Goal: Task Accomplishment & Management: Use online tool/utility

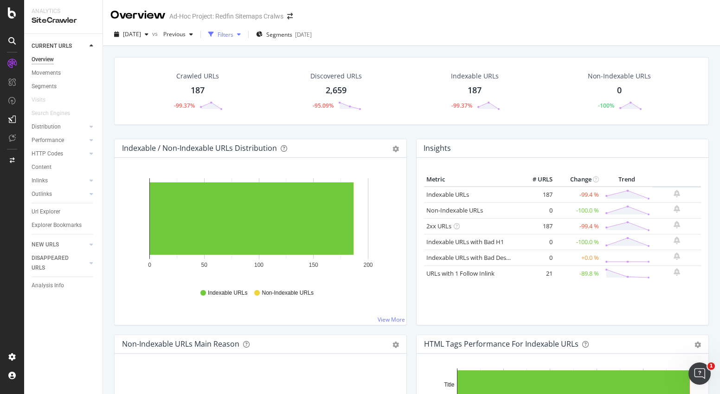
click at [233, 34] on div "Filters" at bounding box center [226, 35] width 16 height 8
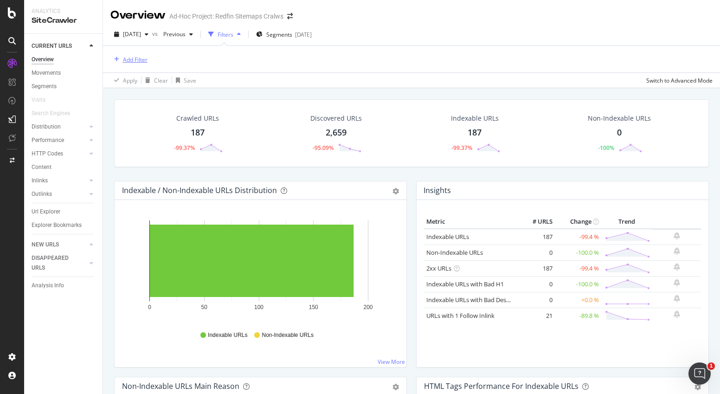
click at [136, 62] on div "Add Filter" at bounding box center [135, 60] width 25 height 8
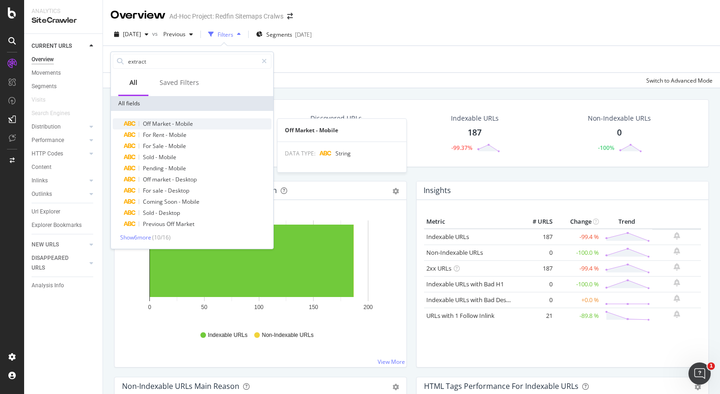
type input "extract"
click at [125, 123] on icon at bounding box center [129, 124] width 13 height 6
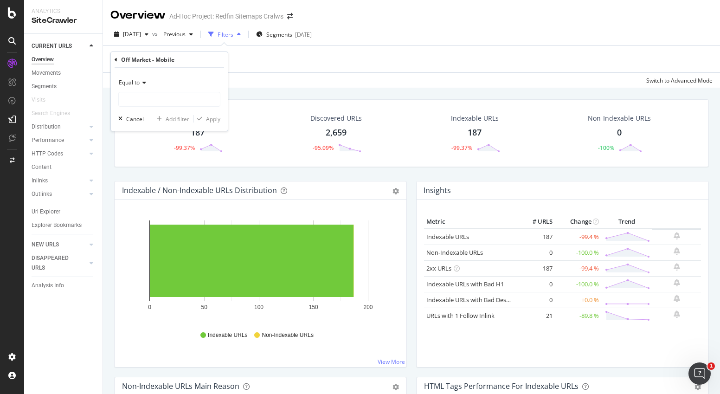
click at [144, 86] on div "Equal to" at bounding box center [169, 82] width 102 height 15
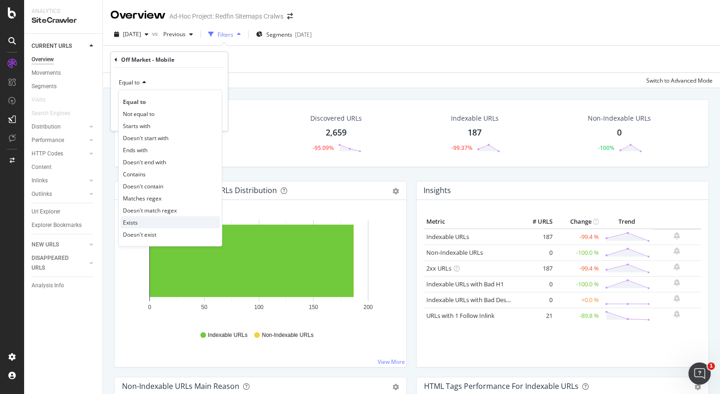
click at [143, 221] on div "Exists" at bounding box center [170, 222] width 99 height 12
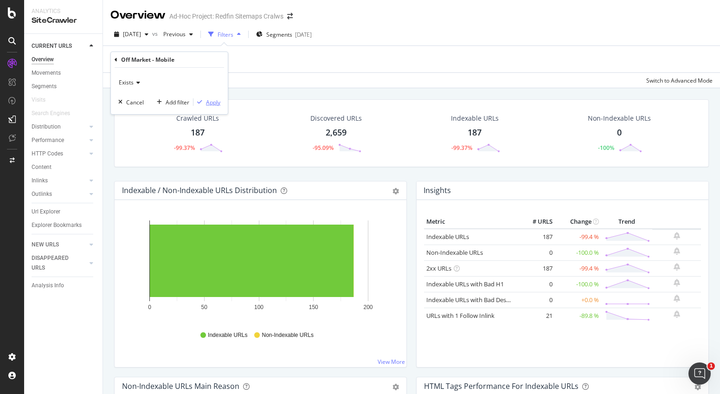
click at [211, 102] on div "Apply" at bounding box center [213, 102] width 14 height 8
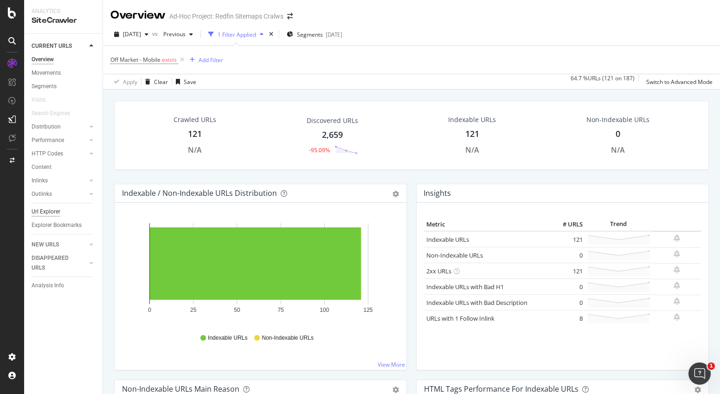
click at [52, 210] on div "Url Explorer" at bounding box center [46, 212] width 29 height 10
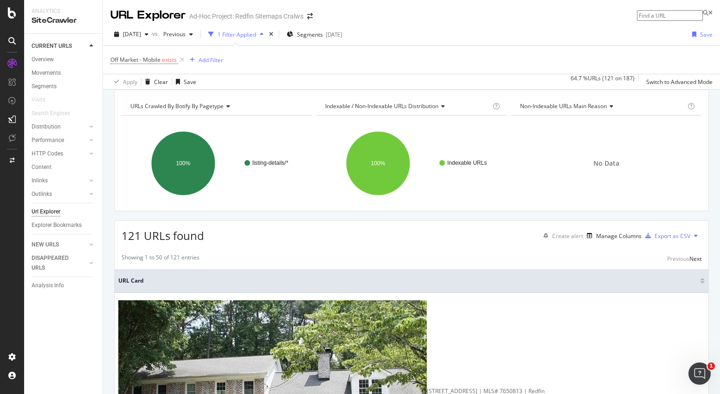
scroll to position [144, 0]
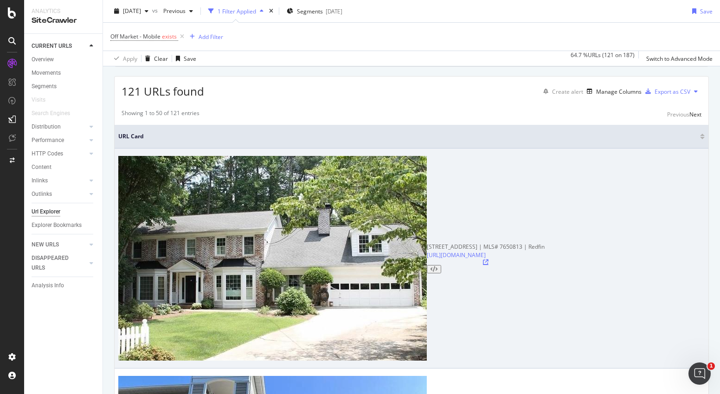
click at [483, 259] on icon at bounding box center [486, 262] width 6 height 6
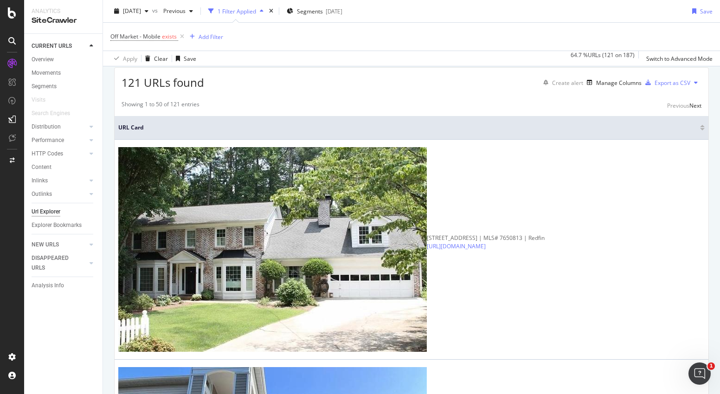
scroll to position [0, 0]
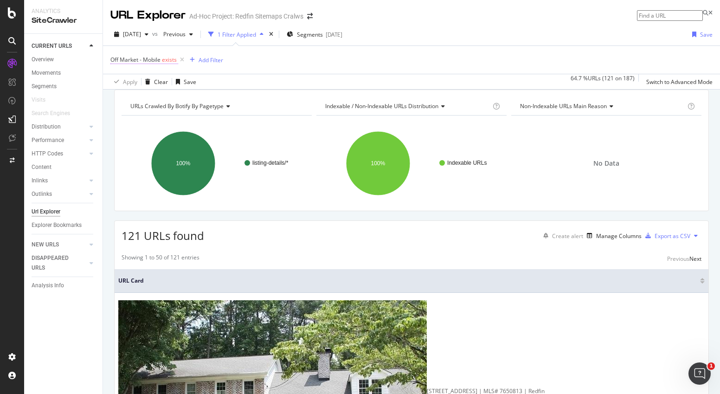
click at [149, 61] on span "Off Market - Mobile" at bounding box center [135, 60] width 50 height 8
click at [136, 101] on div "Cancel" at bounding box center [135, 102] width 18 height 8
click at [185, 61] on icon at bounding box center [182, 59] width 8 height 9
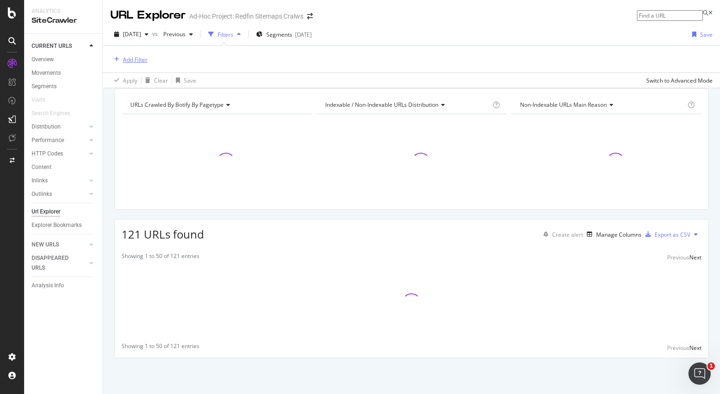
click at [139, 60] on div "Add Filter" at bounding box center [135, 60] width 25 height 8
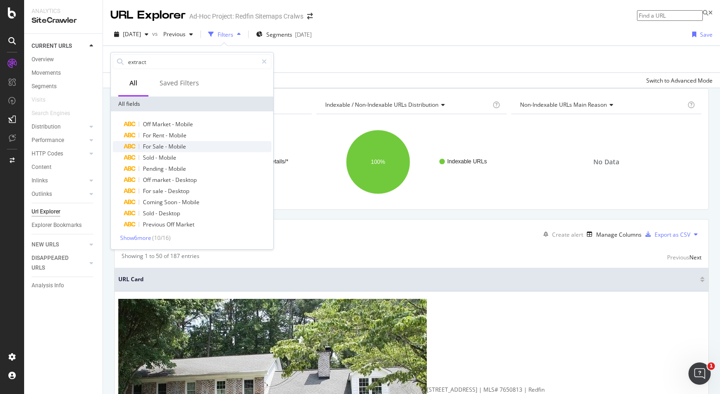
click at [172, 147] on span "Mobile" at bounding box center [177, 146] width 18 height 8
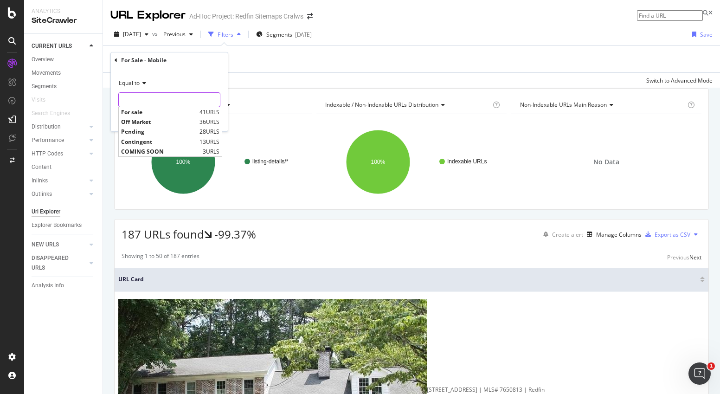
click at [157, 100] on input "text" at bounding box center [169, 99] width 101 height 15
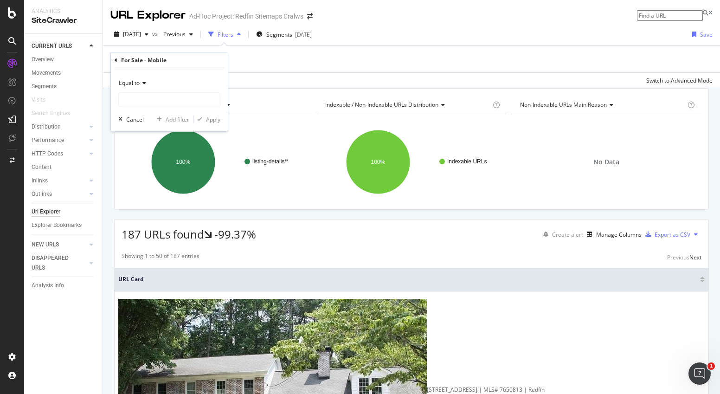
click at [145, 85] on icon at bounding box center [143, 83] width 6 height 6
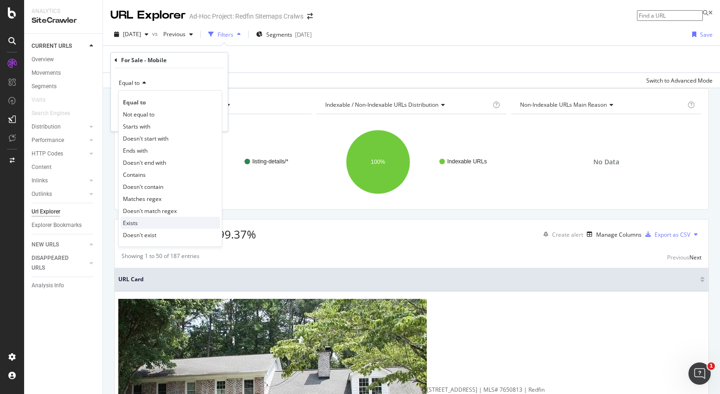
click at [143, 224] on div "Exists" at bounding box center [170, 223] width 99 height 12
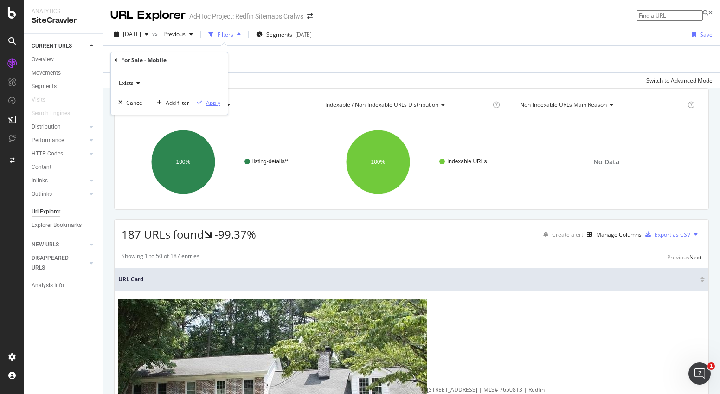
click at [208, 100] on div "Apply" at bounding box center [213, 103] width 14 height 8
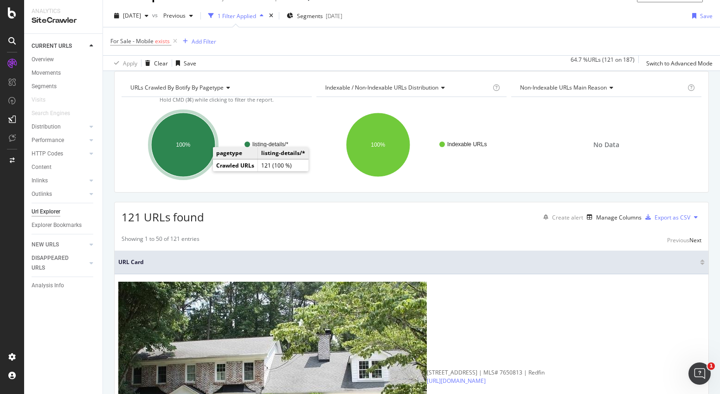
scroll to position [145, 0]
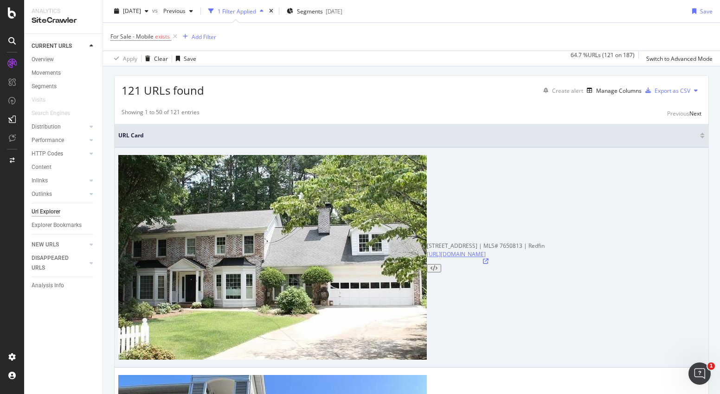
click at [427, 250] on link "[URL][DOMAIN_NAME]" at bounding box center [456, 254] width 59 height 8
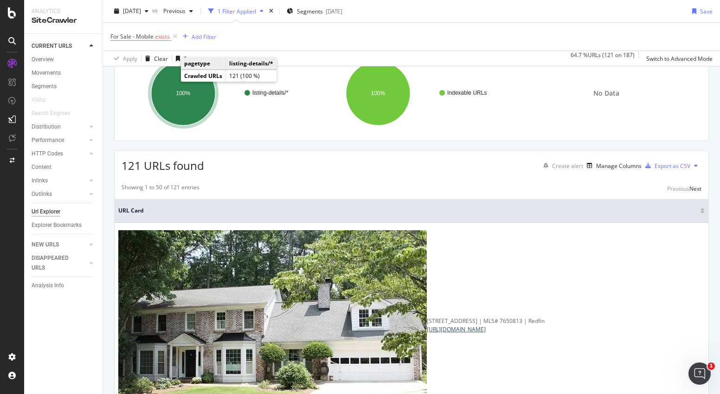
scroll to position [0, 0]
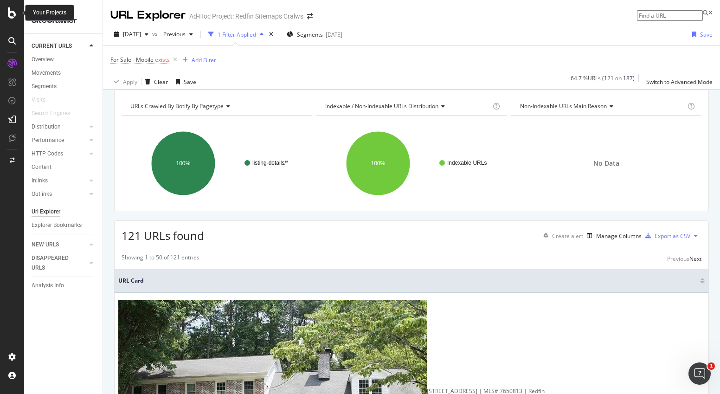
click at [14, 13] on icon at bounding box center [12, 12] width 8 height 11
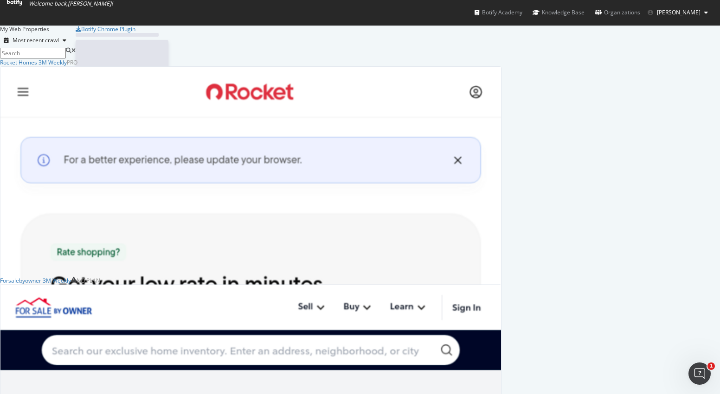
scroll to position [387, 706]
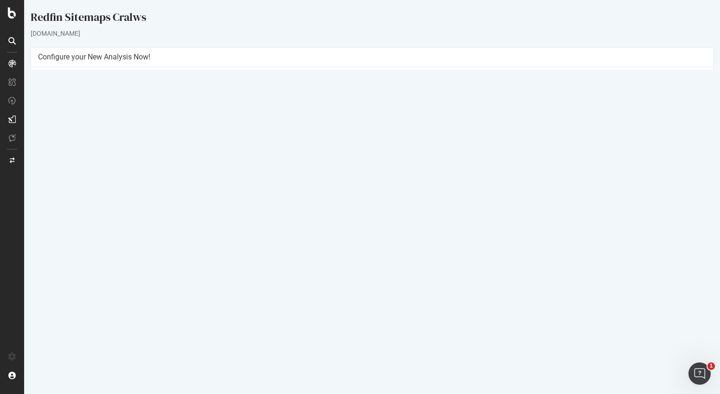
click at [669, 302] on icon at bounding box center [672, 300] width 6 height 7
click at [644, 319] on link "Add name" at bounding box center [637, 314] width 74 height 13
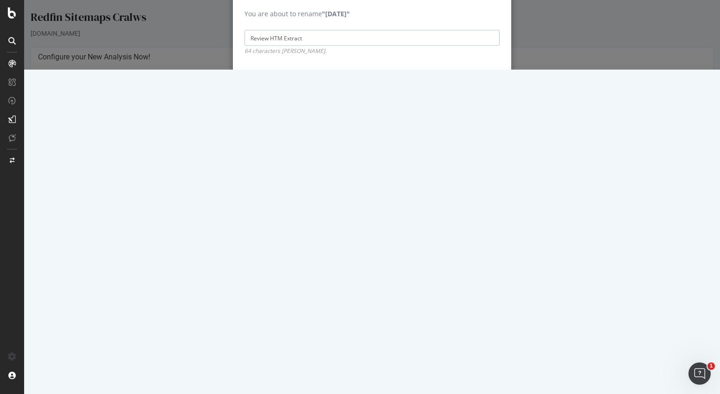
type input "Review HTM Extract"
click at [477, 89] on input "Save" at bounding box center [485, 81] width 29 height 15
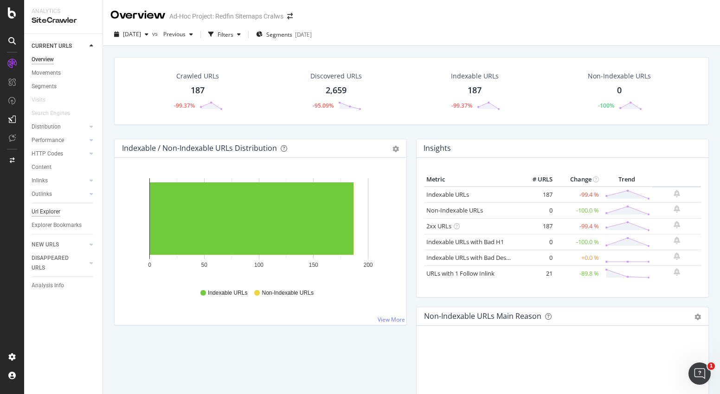
click at [50, 210] on div "Url Explorer" at bounding box center [46, 212] width 29 height 10
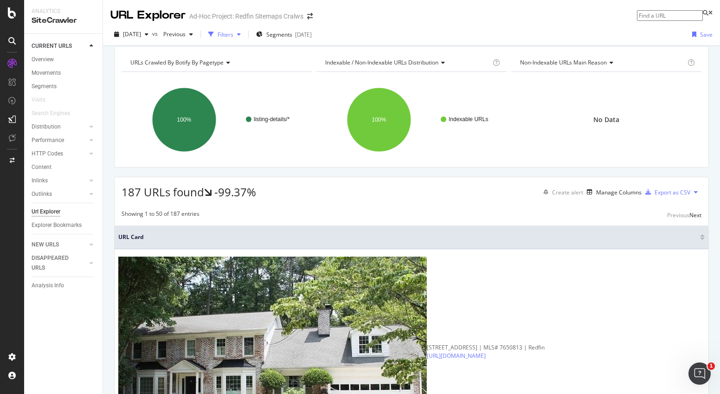
click at [233, 35] on div "Filters" at bounding box center [226, 35] width 16 height 8
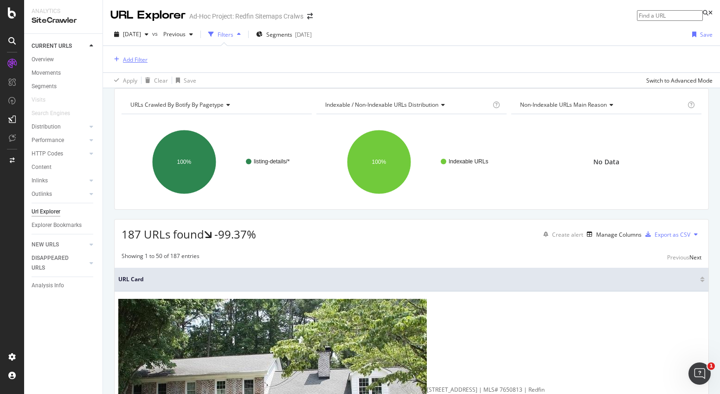
click at [136, 58] on div "Add Filter" at bounding box center [135, 60] width 25 height 8
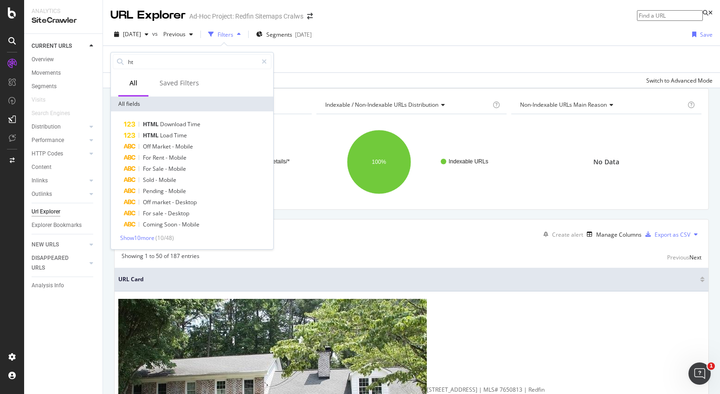
type input "h"
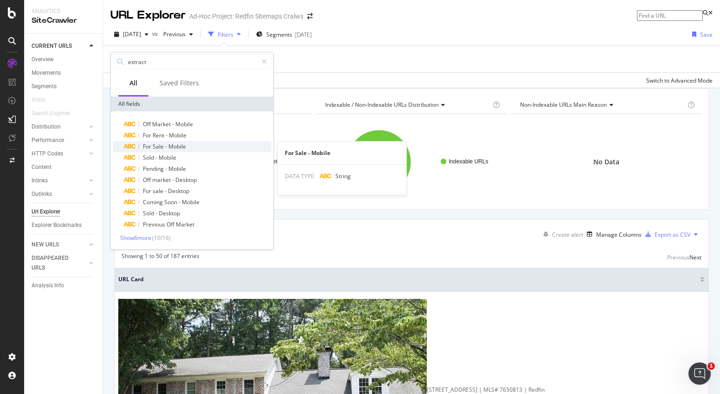
type input "extract"
click at [164, 146] on span "Sale" at bounding box center [159, 146] width 13 height 8
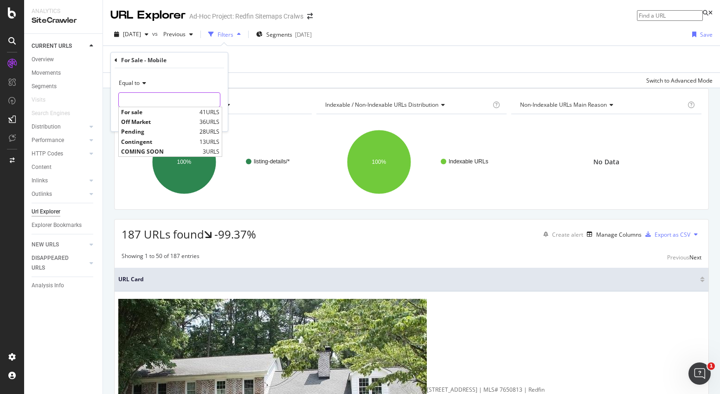
click at [173, 103] on input "text" at bounding box center [169, 99] width 101 height 15
click at [176, 87] on div "Equal to" at bounding box center [169, 83] width 102 height 15
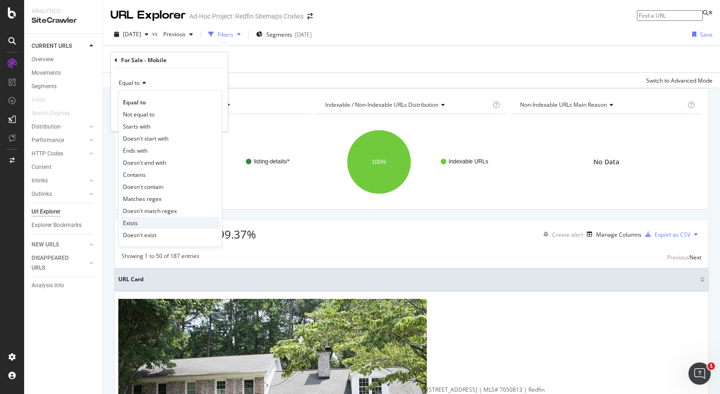
click at [145, 223] on div "Exists" at bounding box center [170, 223] width 99 height 12
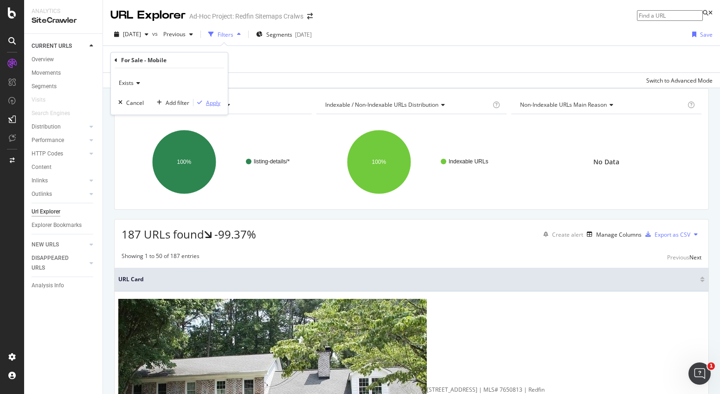
click at [213, 105] on div "Apply" at bounding box center [213, 103] width 14 height 8
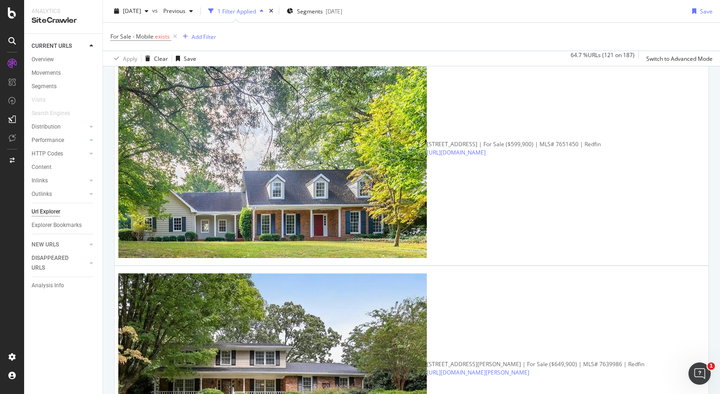
scroll to position [1889, 0]
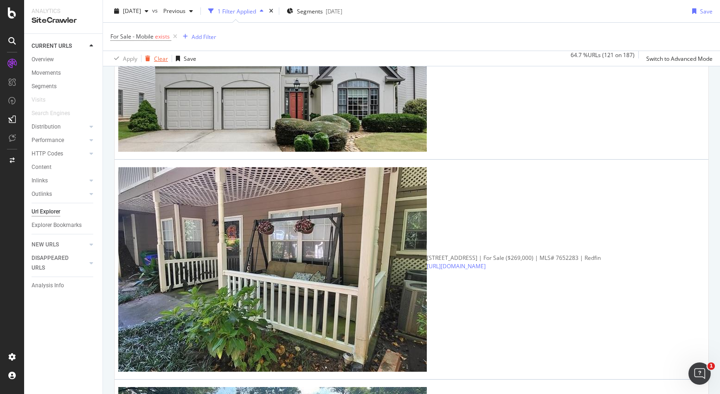
scroll to position [1226, 0]
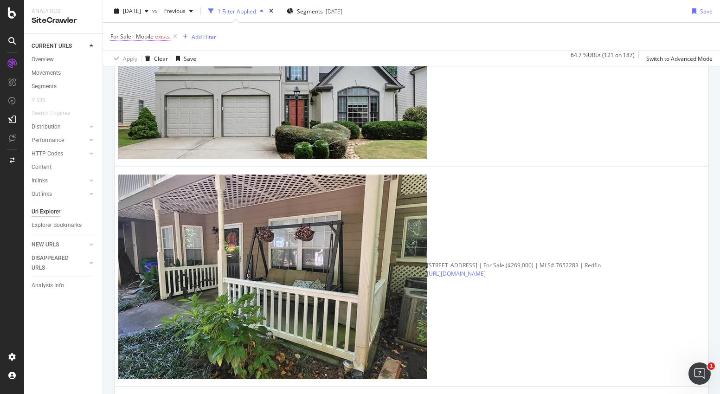
click at [143, 38] on span "For Sale - Mobile" at bounding box center [131, 36] width 43 height 8
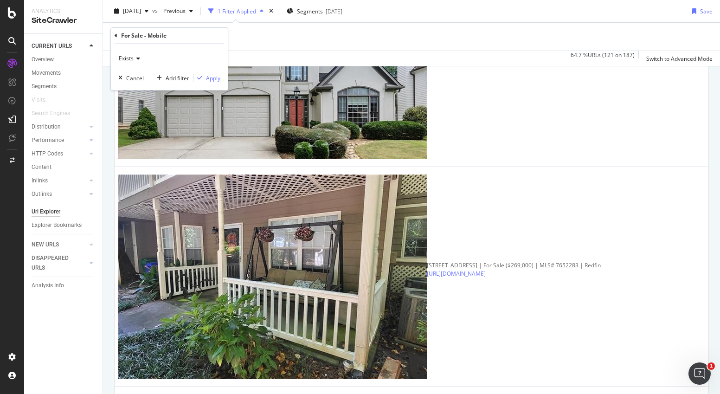
click at [117, 35] on div "For Sale - Mobile" at bounding box center [170, 36] width 110 height 16
click at [116, 35] on icon at bounding box center [116, 36] width 3 height 6
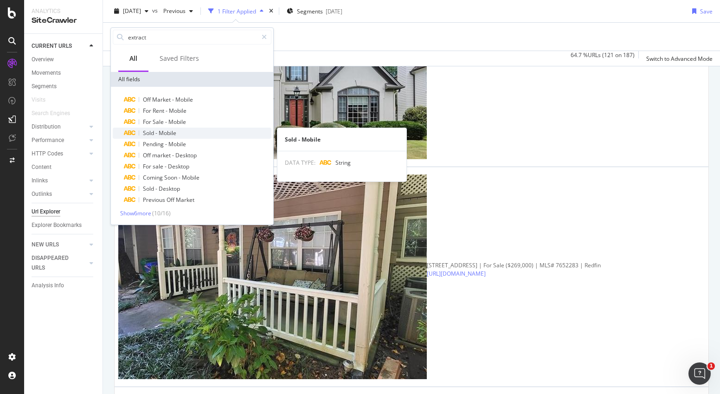
click at [133, 132] on icon at bounding box center [129, 133] width 13 height 6
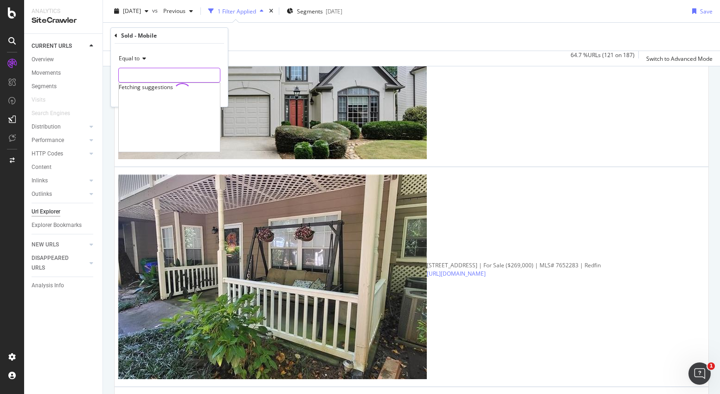
click at [140, 73] on input "text" at bounding box center [169, 75] width 101 height 15
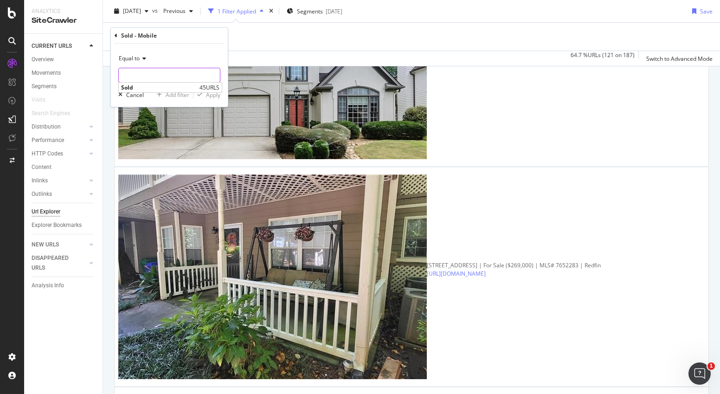
click at [140, 73] on input "text" at bounding box center [169, 75] width 101 height 15
drag, startPoint x: 140, startPoint y: 73, endPoint x: 163, endPoint y: 78, distance: 23.7
click at [140, 74] on input "text" at bounding box center [169, 75] width 101 height 15
click at [179, 79] on input "text" at bounding box center [169, 75] width 101 height 15
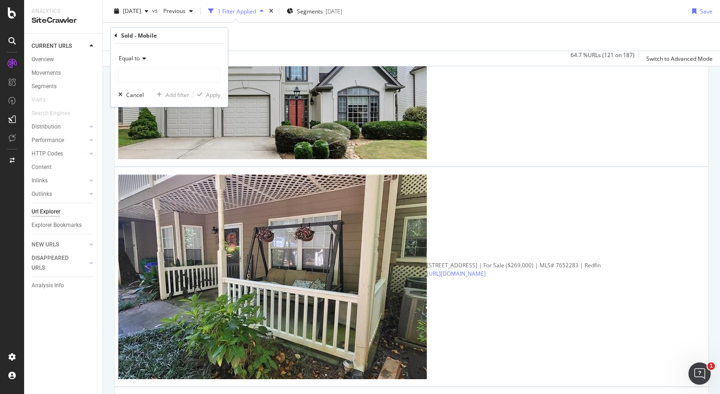
click at [144, 58] on icon at bounding box center [143, 59] width 6 height 6
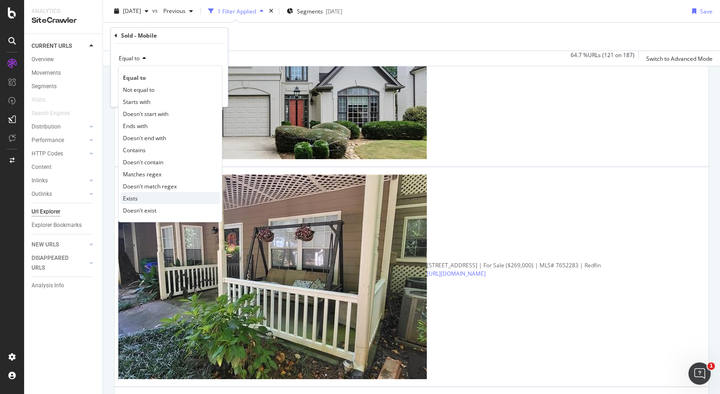
click at [143, 200] on div "Exists" at bounding box center [170, 198] width 99 height 12
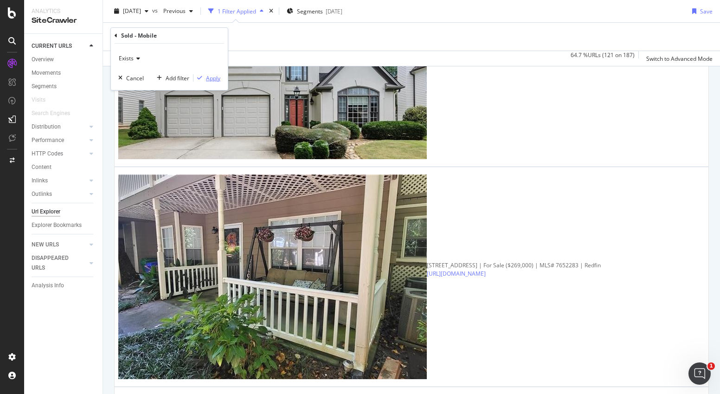
click at [211, 77] on div "Apply" at bounding box center [213, 78] width 14 height 8
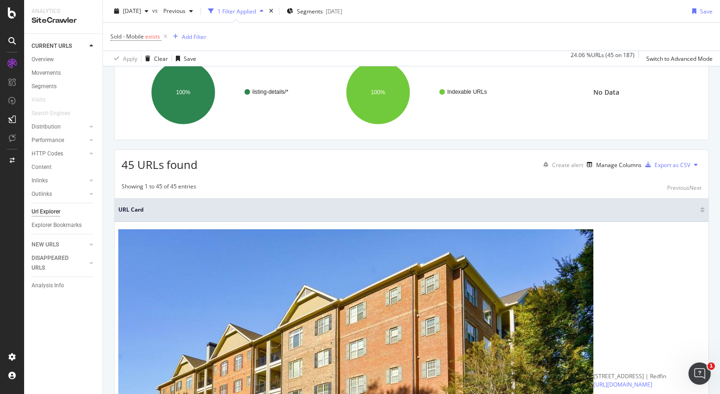
scroll to position [174, 0]
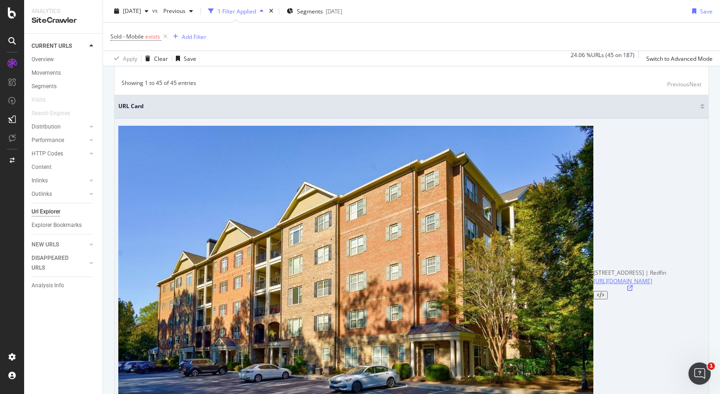
click at [594, 277] on link "https://www.redfin.com/GA/Atlanta/2300-Peachford-Rd-30338/unit-1205/home/236922…" at bounding box center [623, 281] width 59 height 8
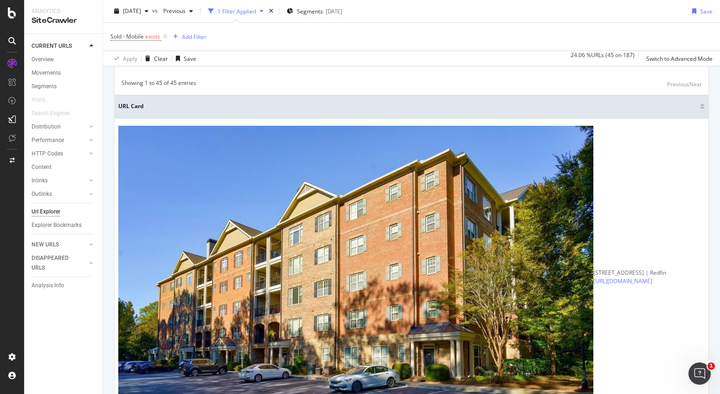
click at [662, 65] on div "Export as CSV" at bounding box center [673, 62] width 36 height 8
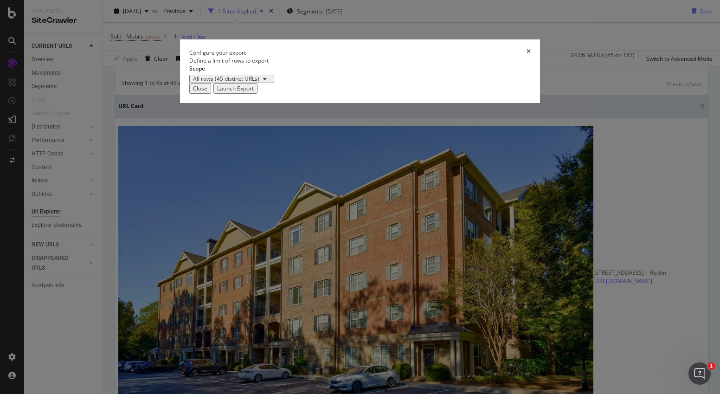
click at [254, 92] on div "Launch Export" at bounding box center [235, 88] width 37 height 8
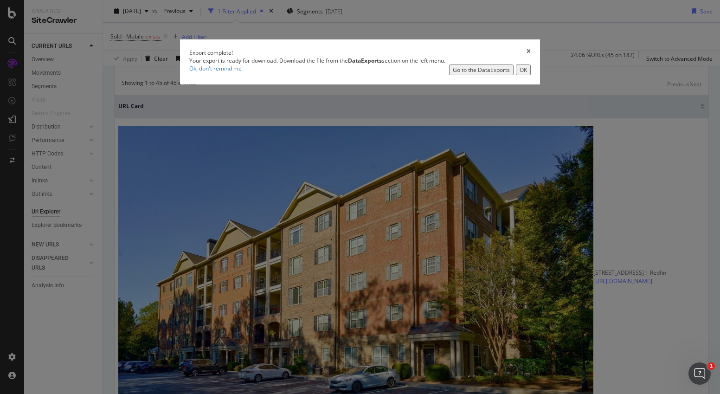
click at [467, 74] on div "Go to the DataExports" at bounding box center [481, 70] width 57 height 8
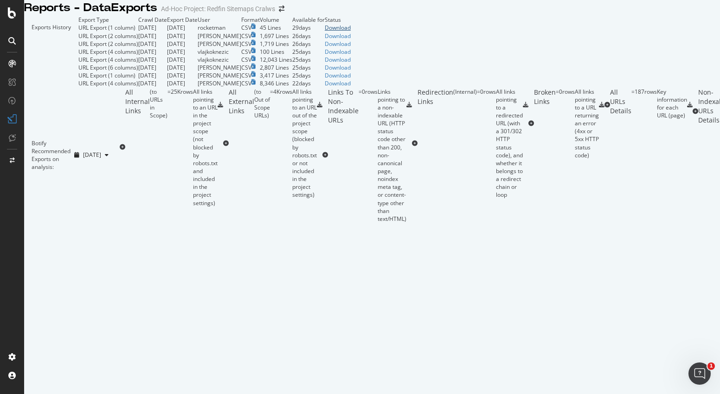
click at [351, 32] on div "Download" at bounding box center [338, 28] width 26 height 8
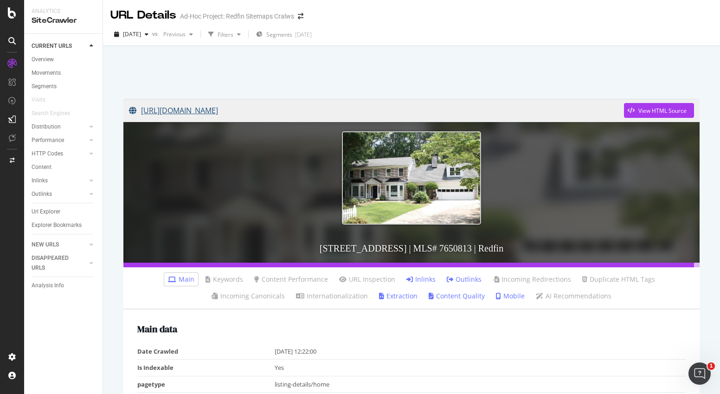
click at [182, 113] on link "[URL][DOMAIN_NAME]" at bounding box center [376, 110] width 495 height 23
click at [306, 107] on link "[URL][DOMAIN_NAME]" at bounding box center [376, 110] width 495 height 23
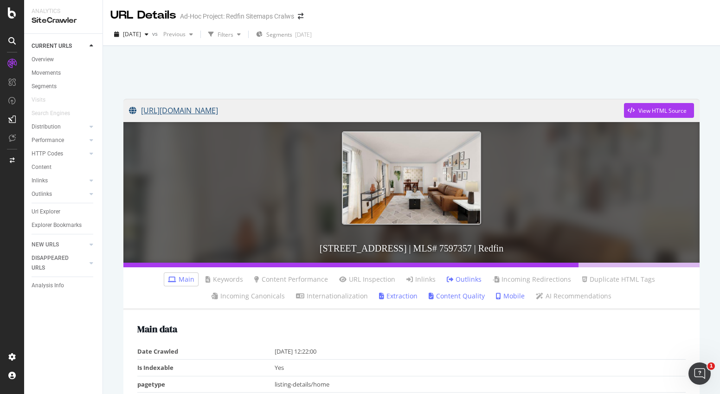
click at [265, 110] on link "[URL][DOMAIN_NAME]" at bounding box center [376, 110] width 495 height 23
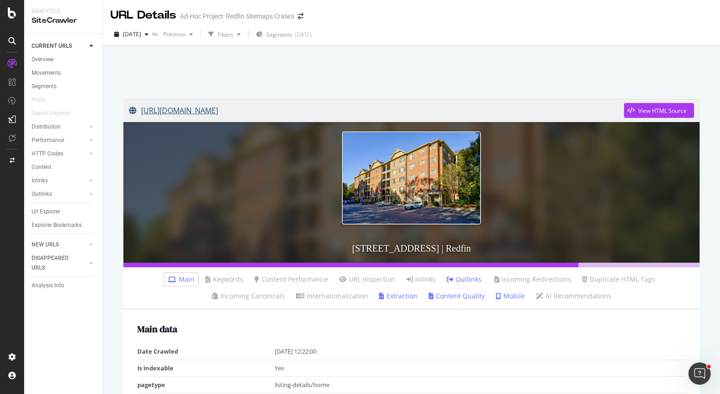
click at [314, 112] on link "https://www.redfin.com/GA/Atlanta/2300-Peachford-Rd-30338/unit-1205/home/236922…" at bounding box center [376, 110] width 495 height 23
click at [13, 16] on icon at bounding box center [12, 12] width 8 height 11
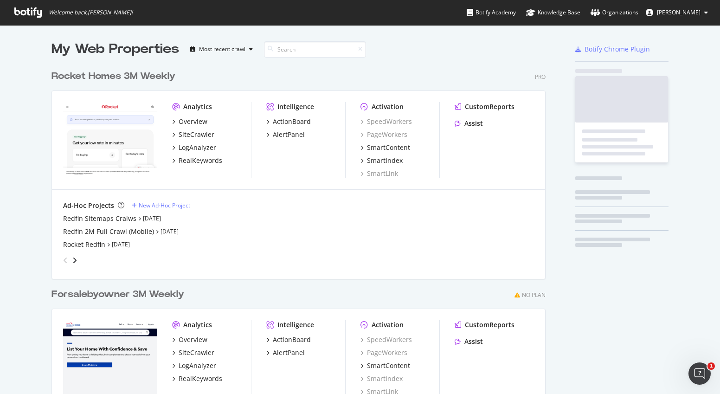
scroll to position [413, 495]
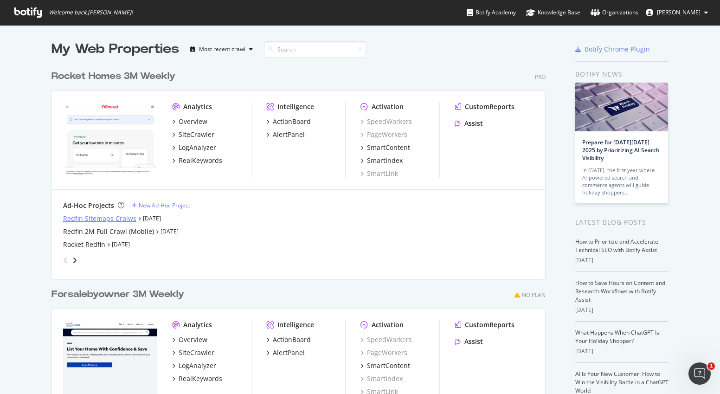
click at [80, 222] on div "Redfin Sitemaps Cralws" at bounding box center [99, 218] width 73 height 9
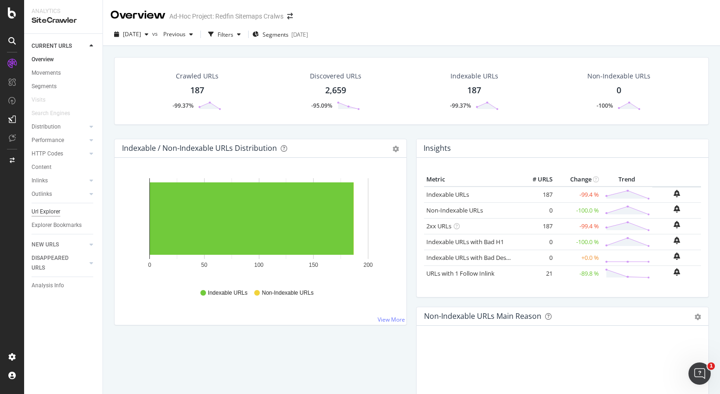
click at [41, 212] on div "Url Explorer" at bounding box center [46, 212] width 29 height 10
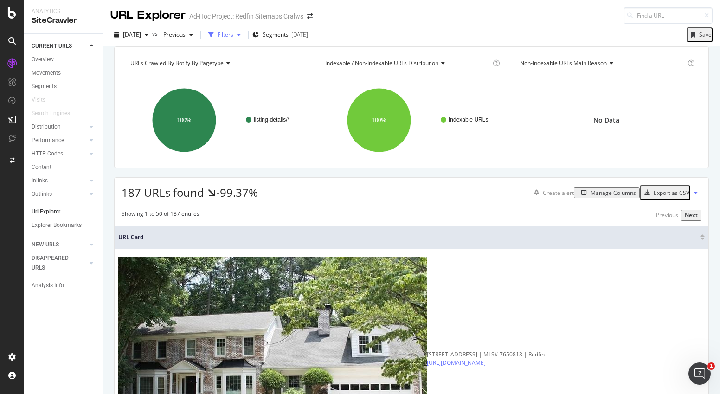
click at [233, 33] on div "Filters" at bounding box center [226, 35] width 16 height 8
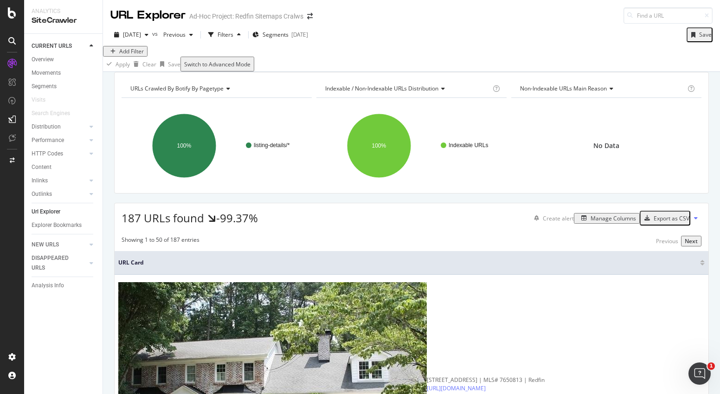
click at [132, 55] on div "Add Filter" at bounding box center [131, 51] width 25 height 8
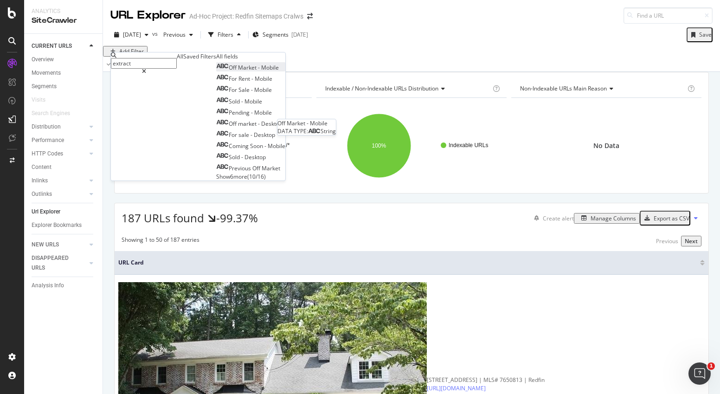
type input "extract"
click at [261, 71] on span "Mobile" at bounding box center [270, 68] width 18 height 8
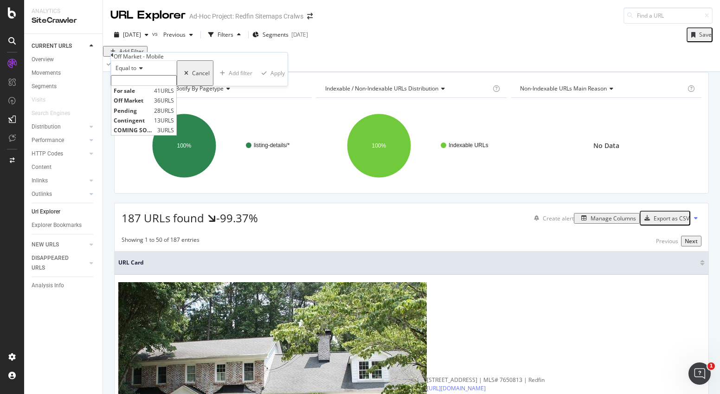
click at [131, 86] on input "text" at bounding box center [144, 80] width 66 height 11
click at [147, 86] on input "text" at bounding box center [144, 80] width 66 height 11
click at [174, 86] on input "text" at bounding box center [144, 80] width 66 height 11
click at [177, 75] on div "Equal to" at bounding box center [144, 67] width 66 height 15
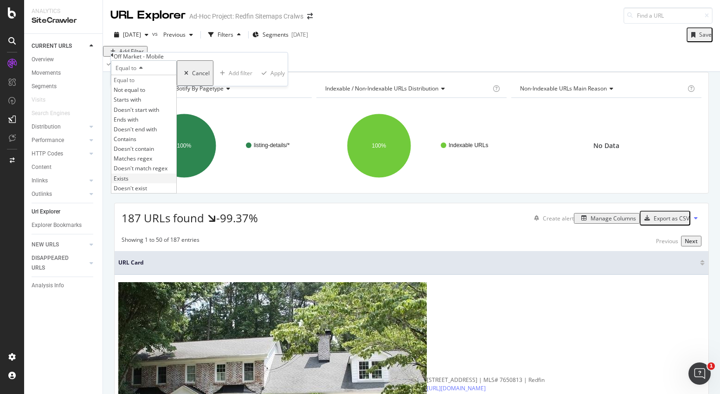
click at [142, 183] on div "Exists" at bounding box center [143, 179] width 65 height 10
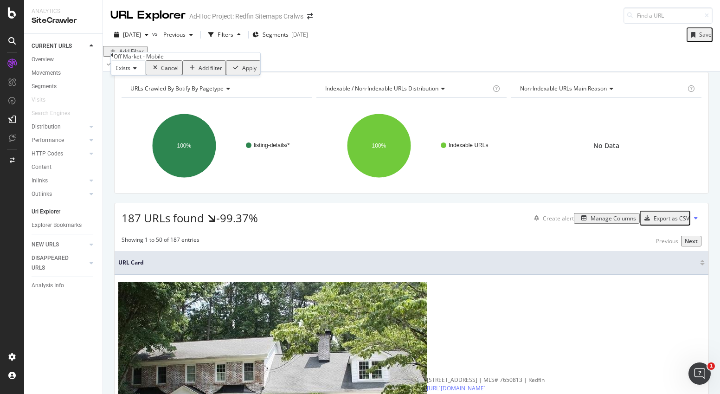
click at [242, 72] on div "Apply" at bounding box center [249, 68] width 14 height 8
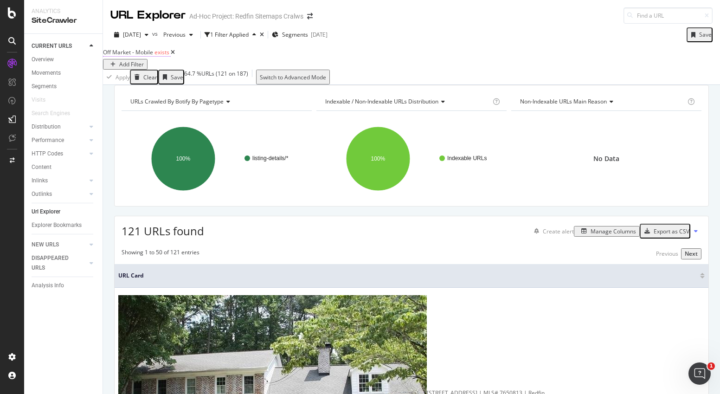
click at [160, 57] on span "Off Market - Mobile exists" at bounding box center [137, 52] width 68 height 8
click at [126, 58] on div "Off Market - Mobile" at bounding box center [139, 56] width 50 height 8
click at [118, 56] on div "Off Market - Mobile" at bounding box center [185, 56] width 149 height 8
click at [161, 71] on div "Cancel" at bounding box center [170, 67] width 18 height 8
click at [175, 55] on icon at bounding box center [173, 53] width 4 height 6
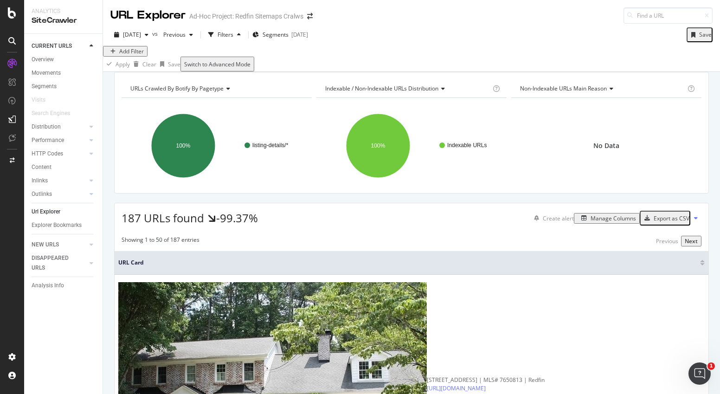
click at [137, 55] on div "Add Filter" at bounding box center [131, 51] width 25 height 8
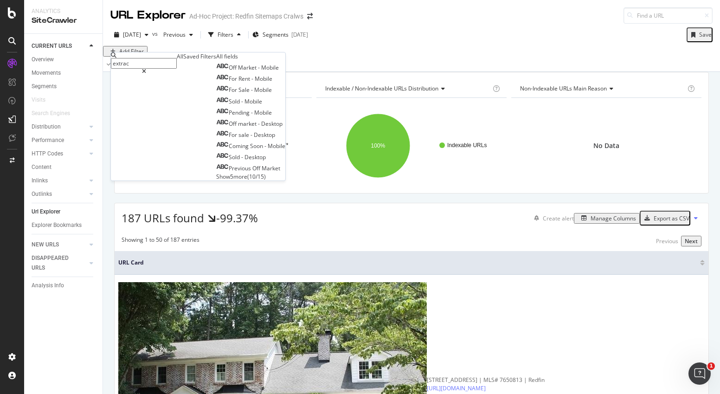
type input "extract"
click at [216, 105] on div "Sold - Mobile" at bounding box center [239, 101] width 46 height 8
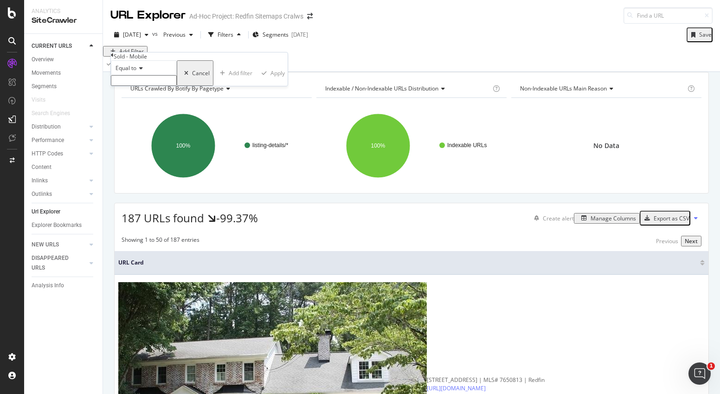
click at [149, 86] on input "text" at bounding box center [144, 80] width 66 height 11
click at [172, 75] on div "Equal to" at bounding box center [144, 67] width 66 height 15
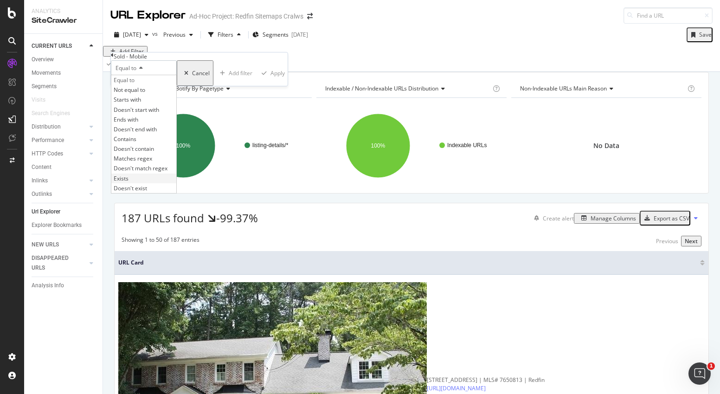
click at [142, 183] on div "Exists" at bounding box center [143, 179] width 65 height 10
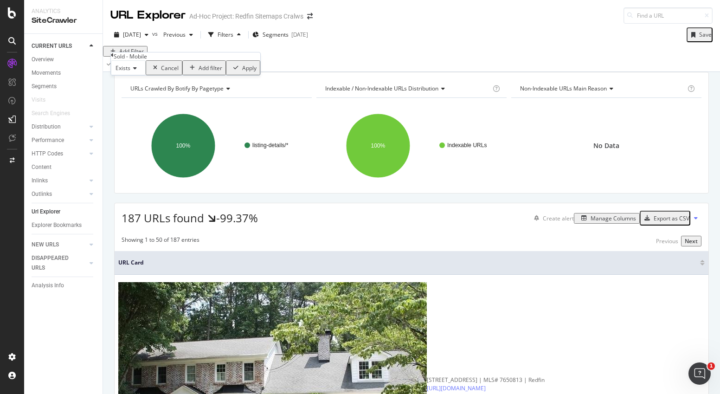
click at [242, 72] on div "Apply" at bounding box center [249, 68] width 14 height 8
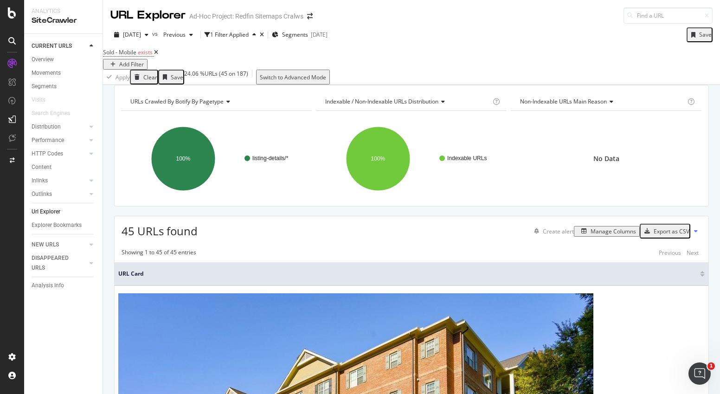
click at [158, 55] on icon at bounding box center [156, 53] width 4 height 6
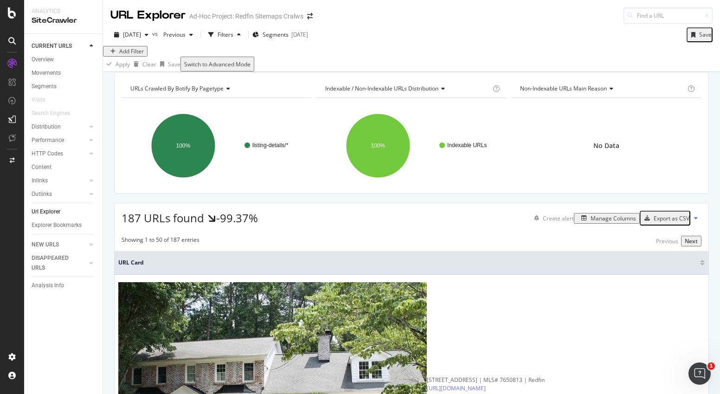
click at [138, 55] on div "Add Filter" at bounding box center [131, 51] width 25 height 8
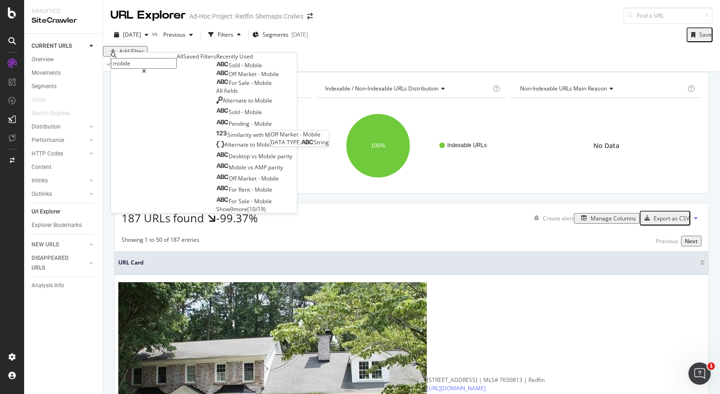
type input "mobile"
click at [229, 78] on span "Off" at bounding box center [233, 74] width 9 height 8
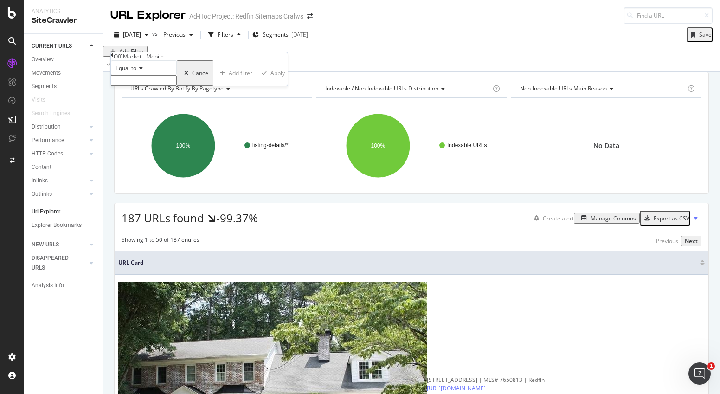
click at [145, 86] on input "text" at bounding box center [144, 80] width 66 height 11
click at [153, 86] on input "text" at bounding box center [144, 80] width 66 height 11
click at [164, 75] on div "Equal to" at bounding box center [144, 67] width 66 height 15
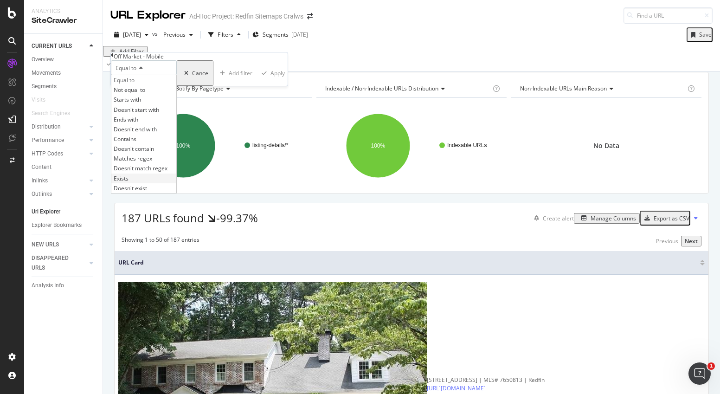
click at [139, 183] on div "Exists" at bounding box center [143, 179] width 65 height 10
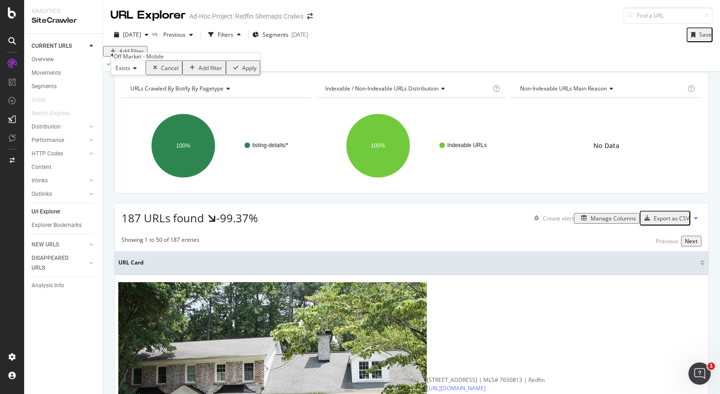
click at [242, 72] on div "Apply" at bounding box center [249, 68] width 14 height 8
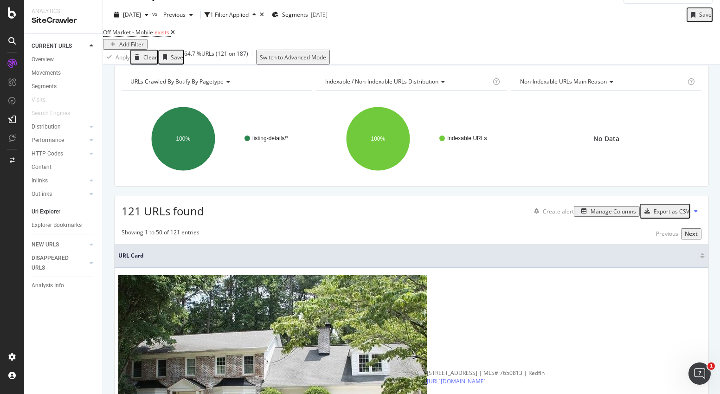
scroll to position [19, 0]
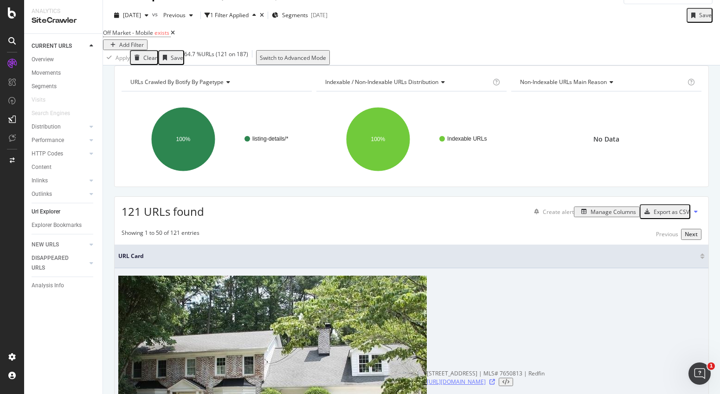
click at [427, 378] on link "https://www.redfin.com/GA/Atlanta/1049-Trailridge-Pl-30338/home/23848798" at bounding box center [456, 382] width 59 height 8
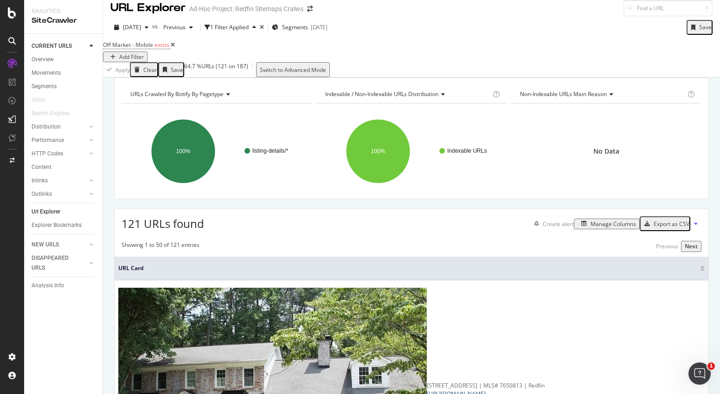
scroll to position [0, 0]
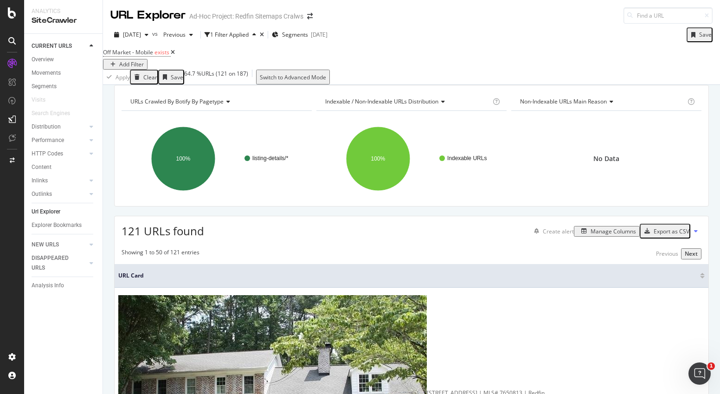
click at [660, 235] on div "Export as CSV" at bounding box center [672, 231] width 36 height 8
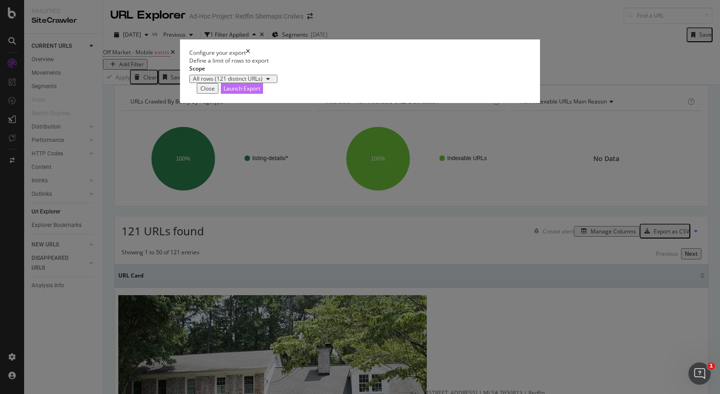
click at [260, 92] on div "Launch Export" at bounding box center [242, 88] width 37 height 8
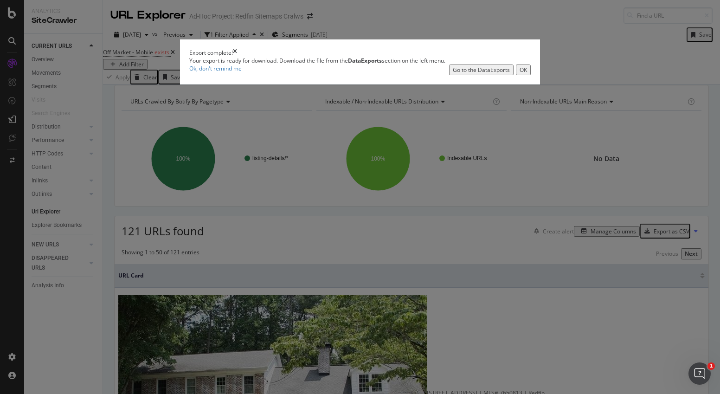
click at [237, 57] on icon "times" at bounding box center [235, 53] width 4 height 8
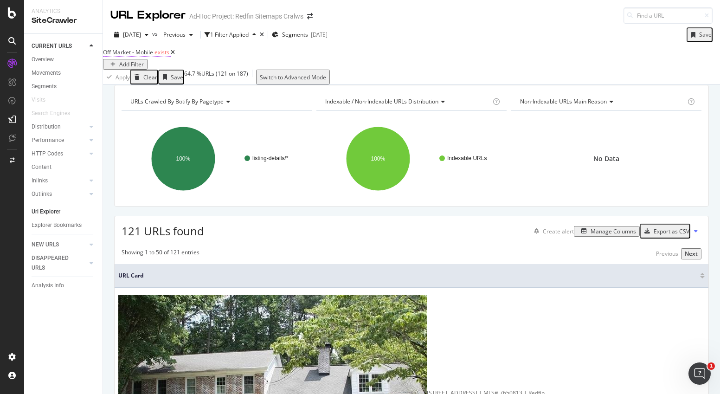
click at [144, 57] on span "Off Market - Mobile exists" at bounding box center [137, 52] width 68 height 8
click at [161, 71] on div "Cancel" at bounding box center [170, 67] width 18 height 8
click at [132, 56] on span "Off Market - Mobile" at bounding box center [128, 52] width 50 height 8
click at [132, 59] on div "Off Market - Mobile" at bounding box center [139, 56] width 50 height 8
click at [161, 71] on div "Cancel" at bounding box center [170, 67] width 18 height 8
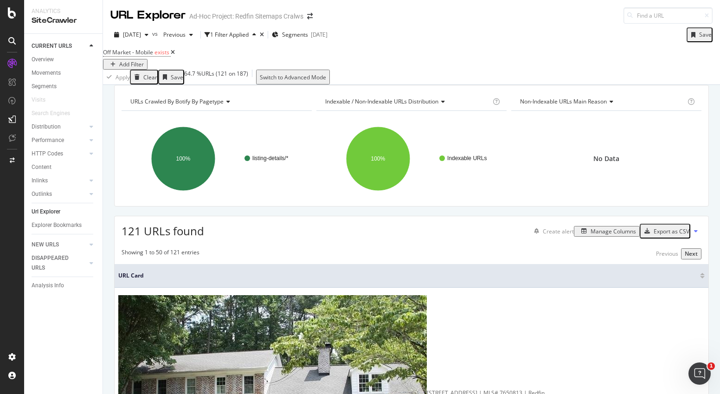
click at [175, 55] on icon at bounding box center [173, 53] width 4 height 6
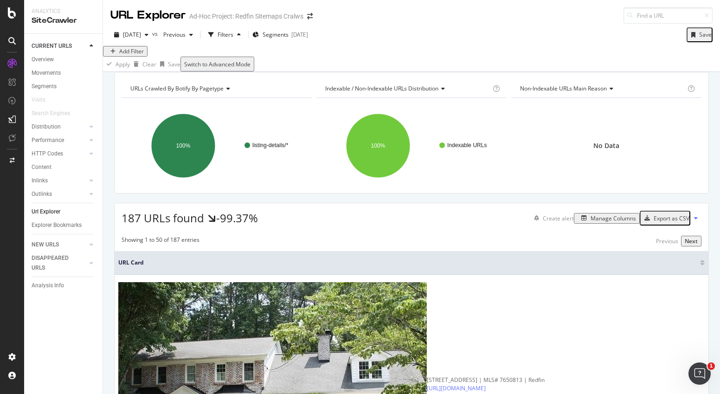
click at [139, 55] on div "Add Filter" at bounding box center [131, 51] width 25 height 8
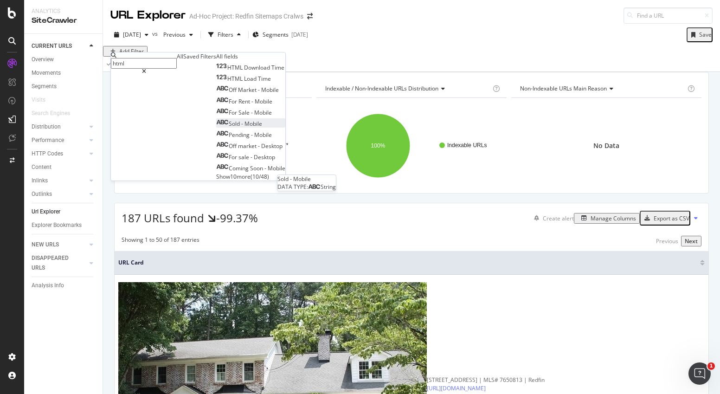
type input "html"
click at [229, 128] on span "Sold" at bounding box center [235, 124] width 13 height 8
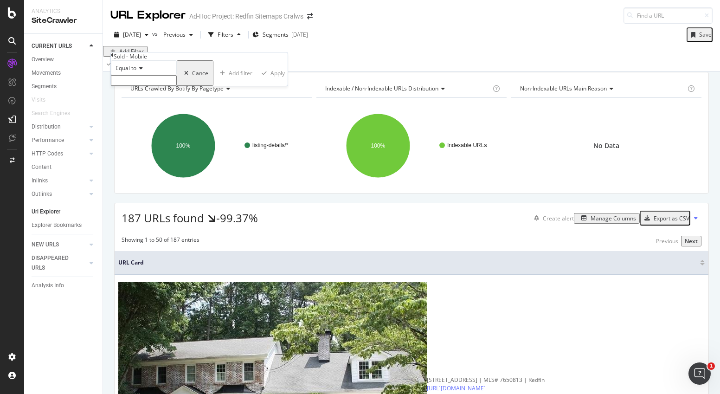
click at [142, 75] on div "Equal to" at bounding box center [144, 67] width 66 height 15
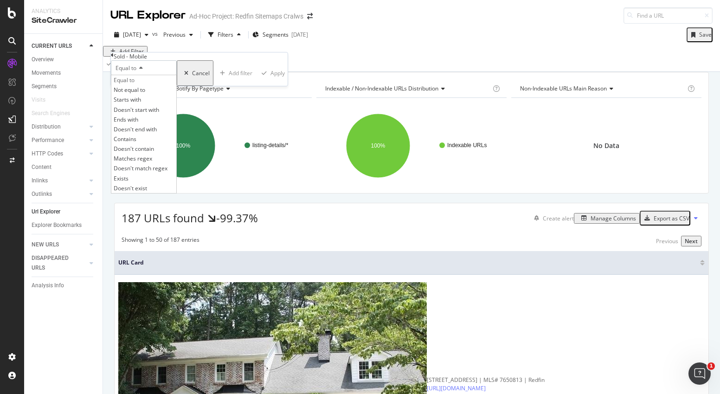
click at [140, 183] on div "Exists" at bounding box center [143, 179] width 65 height 10
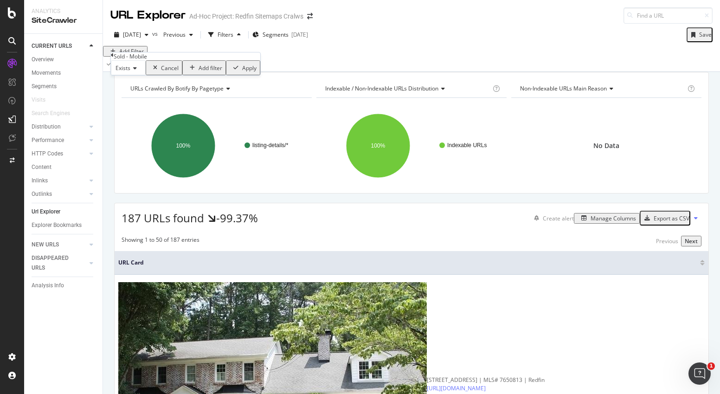
click at [242, 72] on div "Apply" at bounding box center [249, 68] width 14 height 8
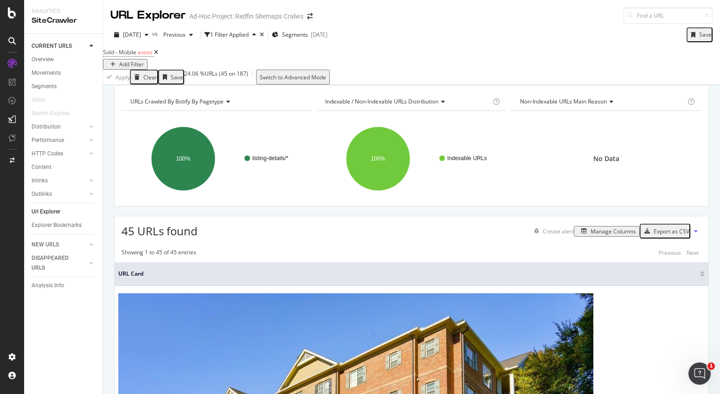
click at [13, 17] on icon at bounding box center [12, 12] width 8 height 11
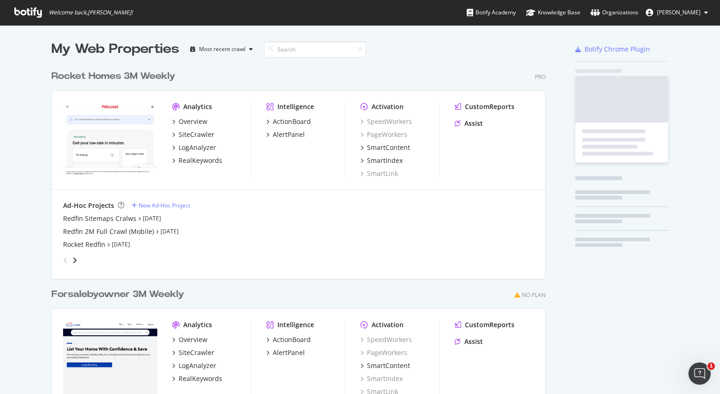
scroll to position [387, 706]
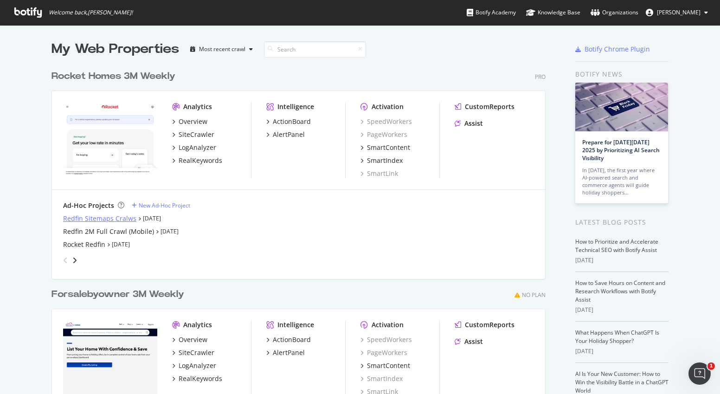
click at [90, 218] on div "Redfin Sitemaps Cralws" at bounding box center [99, 218] width 73 height 9
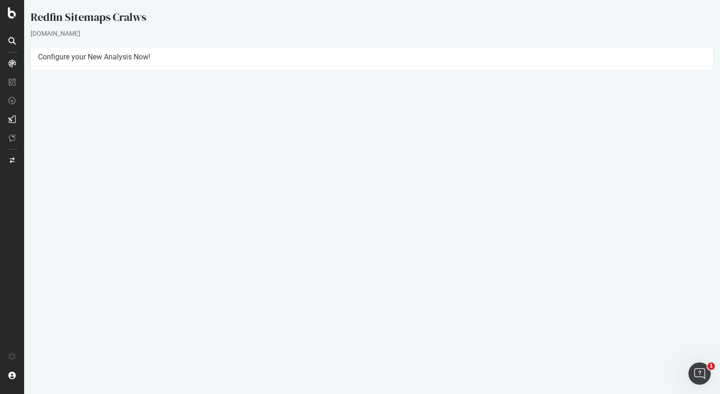
click at [350, 215] on button "Yes! Start Now" at bounding box center [361, 215] width 58 height 15
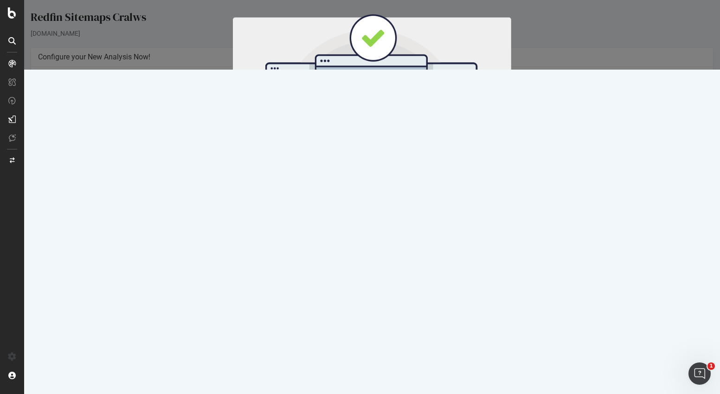
click at [387, 156] on button "Start Now" at bounding box center [389, 154] width 41 height 16
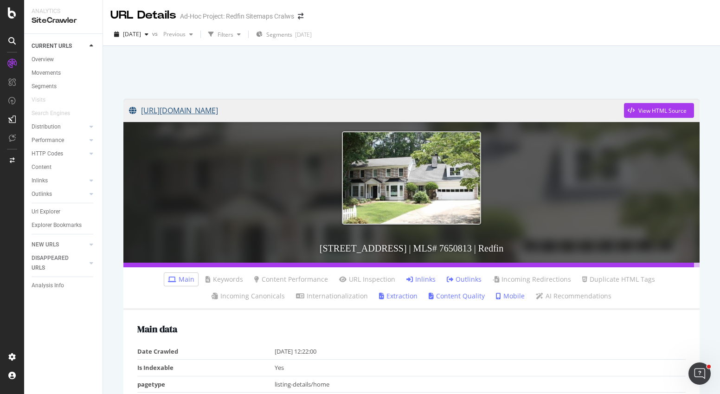
click at [213, 110] on link "[URL][DOMAIN_NAME]" at bounding box center [376, 110] width 495 height 23
click at [12, 361] on icon at bounding box center [11, 356] width 9 height 9
click at [12, 358] on icon at bounding box center [11, 356] width 9 height 9
click at [12, 356] on icon at bounding box center [11, 356] width 9 height 9
click at [12, 354] on icon at bounding box center [11, 356] width 9 height 9
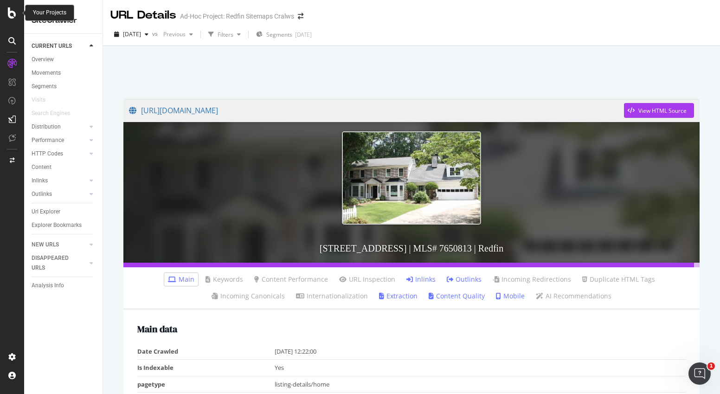
click at [8, 15] on icon at bounding box center [12, 12] width 8 height 11
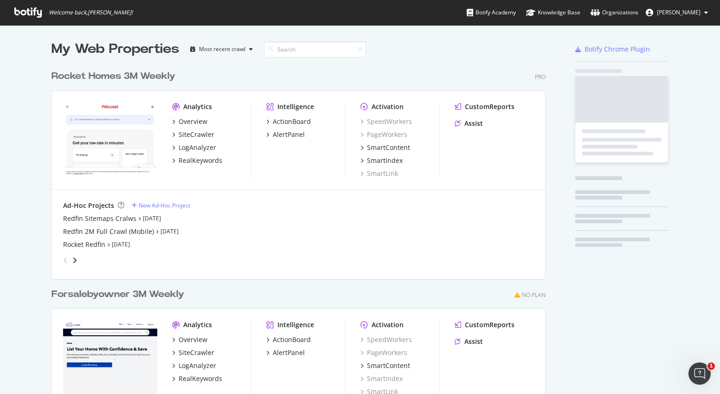
scroll to position [387, 706]
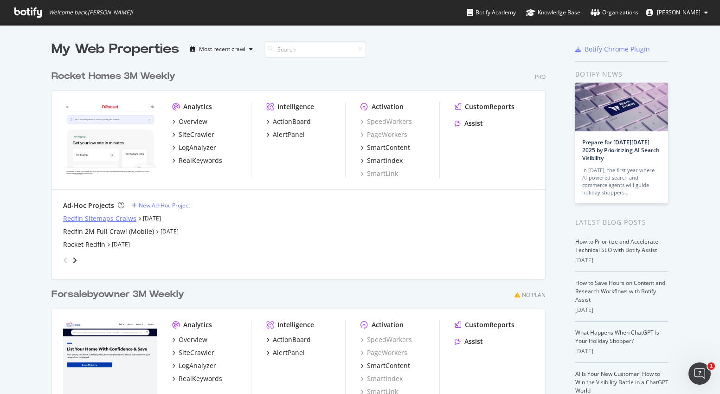
click at [71, 219] on div "Redfin Sitemaps Cralws" at bounding box center [99, 218] width 73 height 9
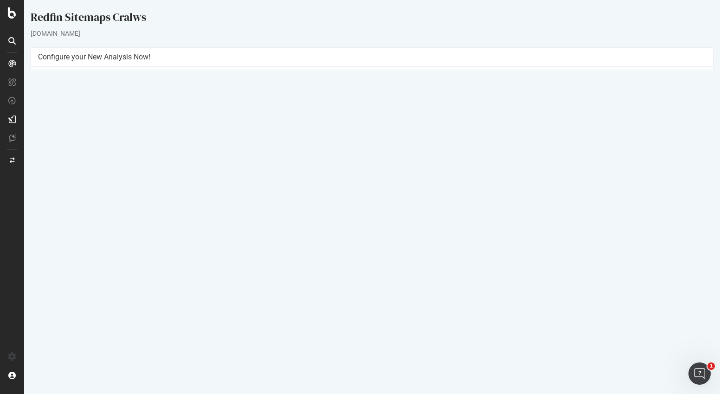
click at [401, 213] on link "Settings" at bounding box center [402, 215] width 21 height 8
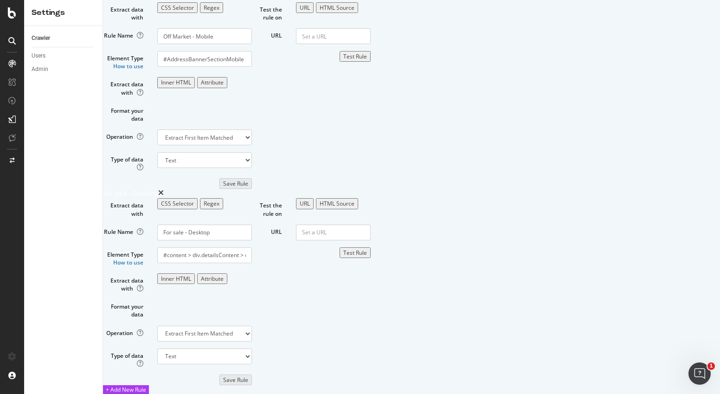
scroll to position [1617, 0]
click at [355, 12] on div "HTML Source" at bounding box center [337, 8] width 35 height 8
click at [382, 51] on textarea "HTML code" at bounding box center [341, 39] width 82 height 22
paste textarea "<!DOCTYPE html><html lang="en"><head> <script src="https://cdn.cookielaw.org/sc…"
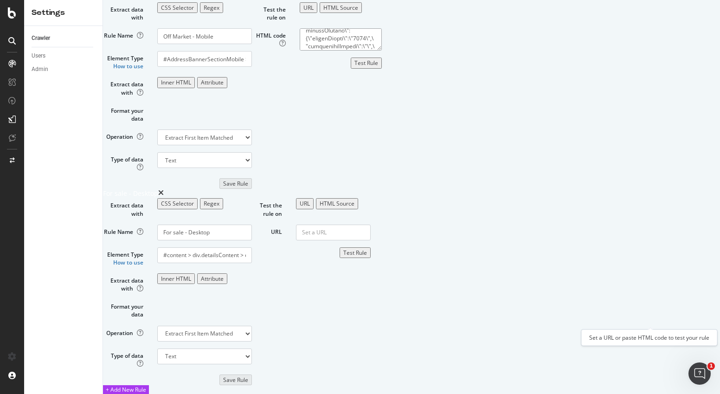
type textarea "<!DOCTYPE html><html lang="en"><head> <script src="https://cdn.cookielaw.org/sc…"
click at [378, 67] on div "Test Rule" at bounding box center [367, 63] width 24 height 8
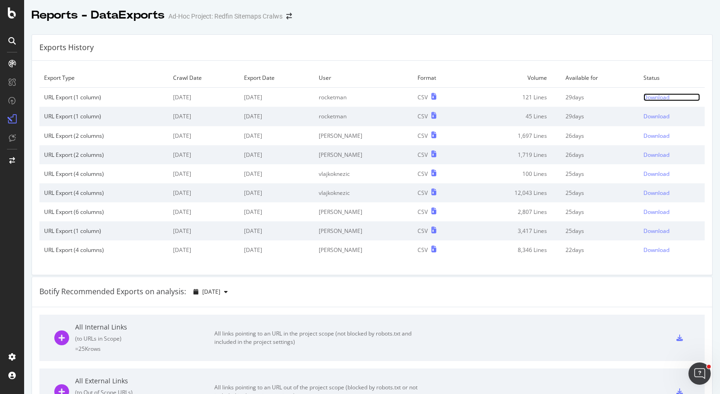
click at [644, 97] on div "Download" at bounding box center [657, 97] width 26 height 8
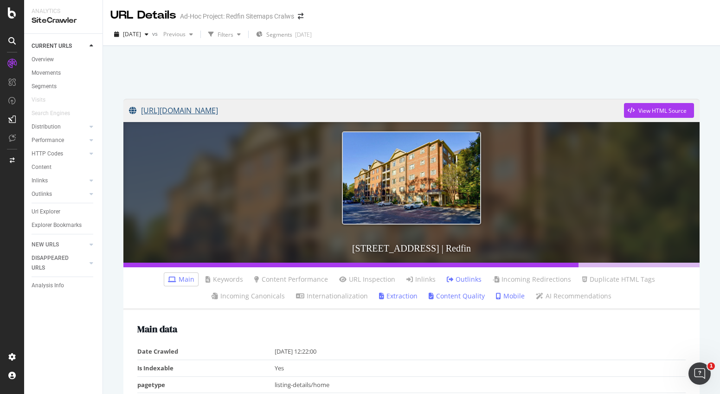
click at [275, 113] on link "[URL][DOMAIN_NAME]" at bounding box center [376, 110] width 495 height 23
click at [16, 7] on div at bounding box center [12, 12] width 22 height 11
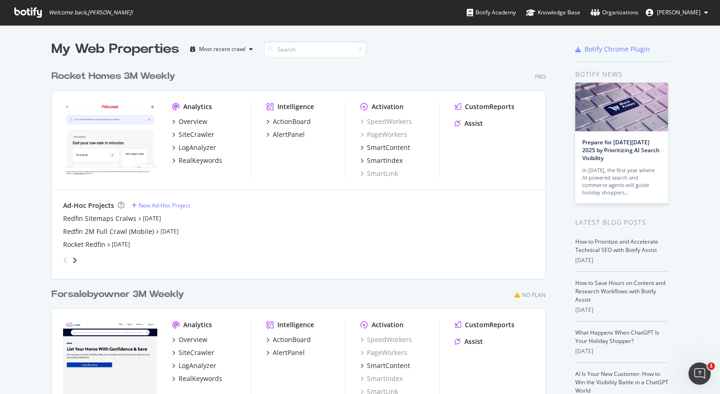
scroll to position [387, 706]
click at [83, 216] on div "Redfin Sitemaps Cralws" at bounding box center [99, 218] width 73 height 9
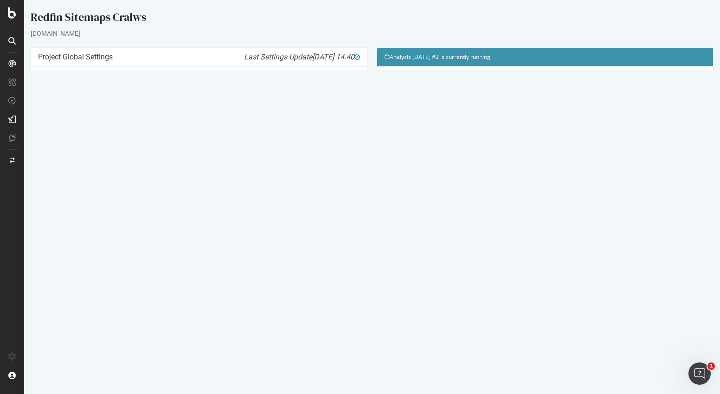
click at [85, 324] on link "[DATE] - Review HTM Extract report" at bounding box center [91, 324] width 92 height 8
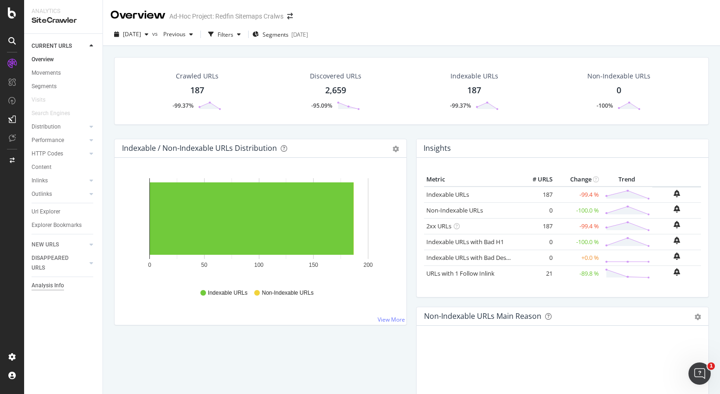
click at [61, 284] on div "Analysis Info" at bounding box center [48, 286] width 32 height 10
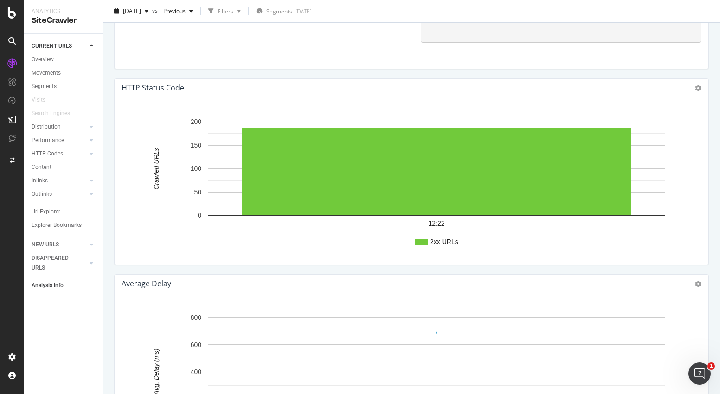
scroll to position [984, 0]
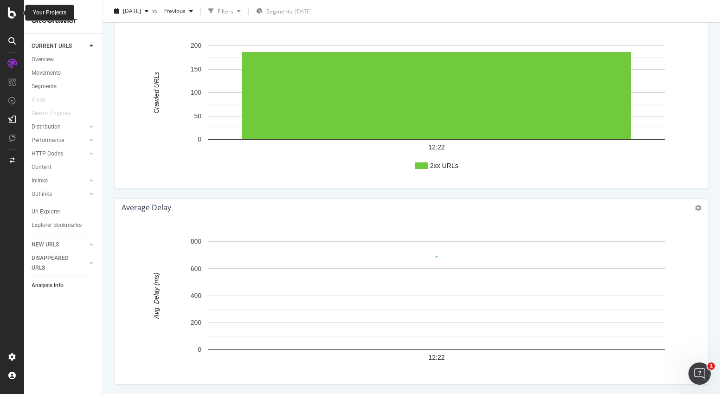
click at [19, 17] on div at bounding box center [12, 12] width 22 height 11
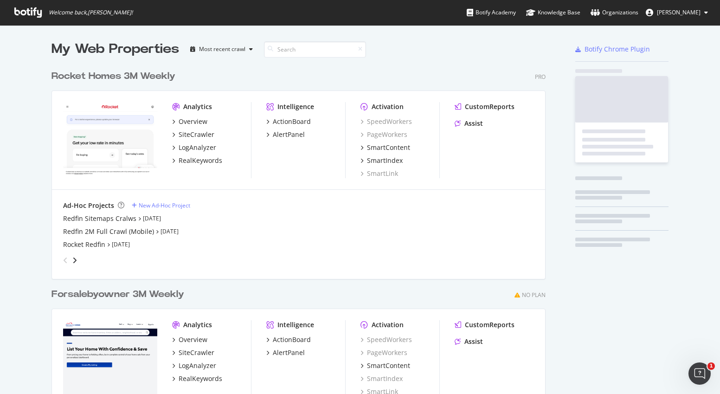
scroll to position [387, 706]
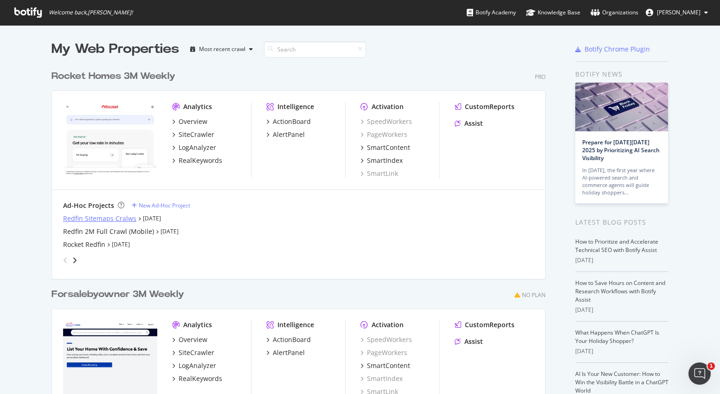
click at [93, 218] on div "Redfin Sitemaps Cralws" at bounding box center [99, 218] width 73 height 9
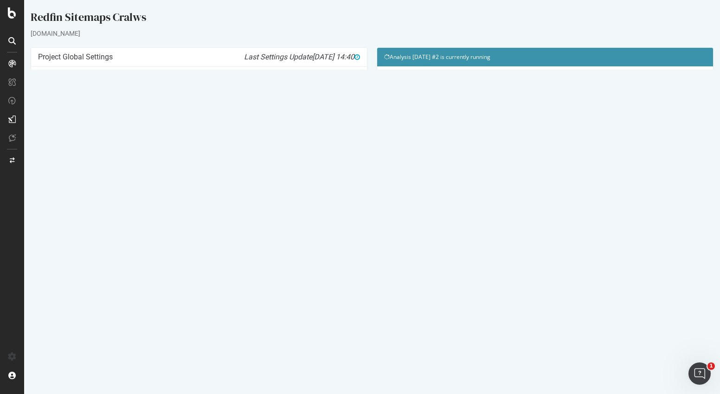
click at [672, 324] on icon at bounding box center [672, 324] width 6 height 7
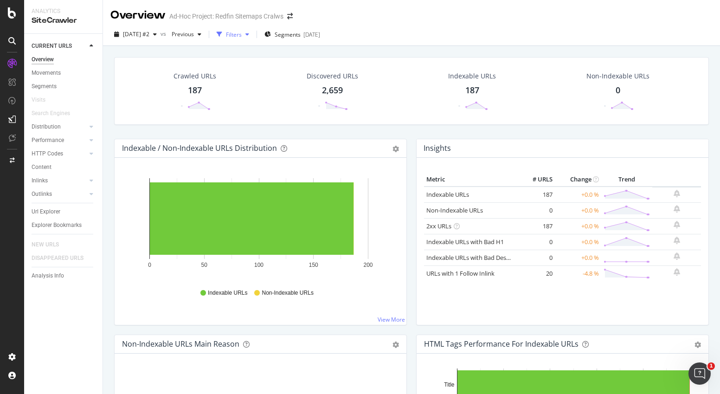
click at [242, 33] on div "Filters" at bounding box center [234, 35] width 16 height 8
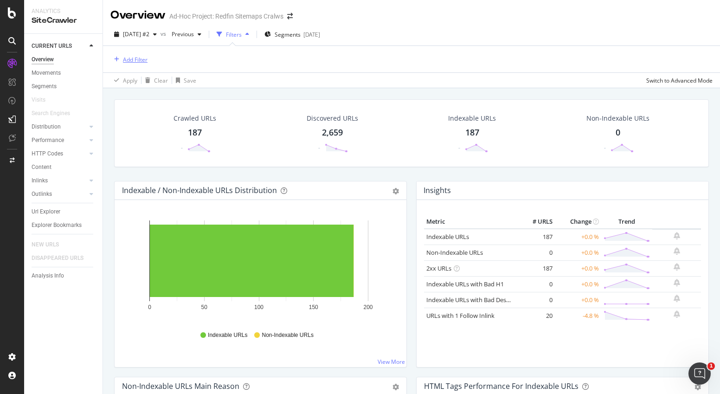
click at [136, 58] on div "Add Filter" at bounding box center [135, 60] width 25 height 8
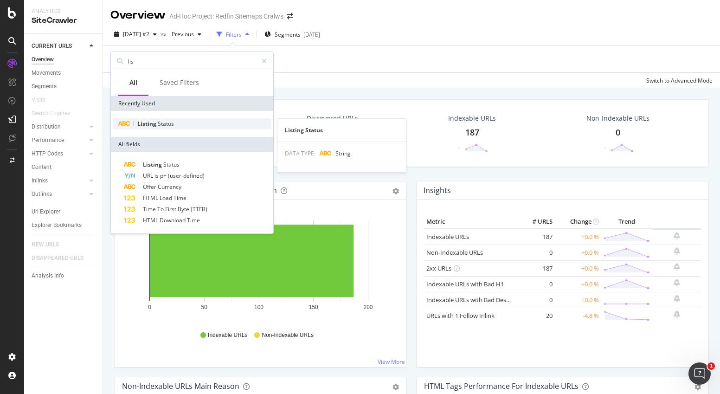
type input "lis"
click at [137, 122] on span "Listing" at bounding box center [147, 124] width 20 height 8
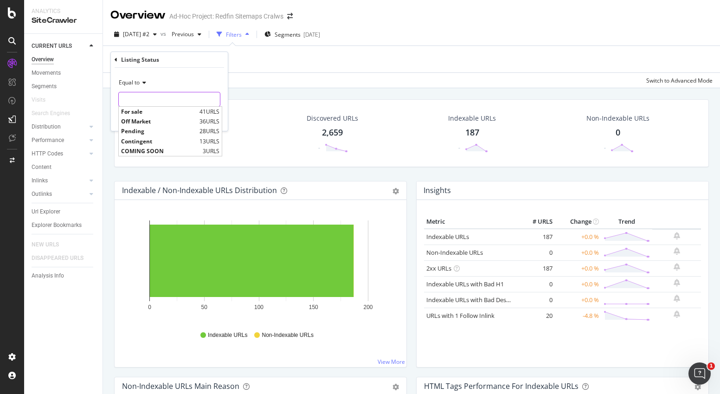
click at [142, 103] on input "text" at bounding box center [169, 99] width 101 height 15
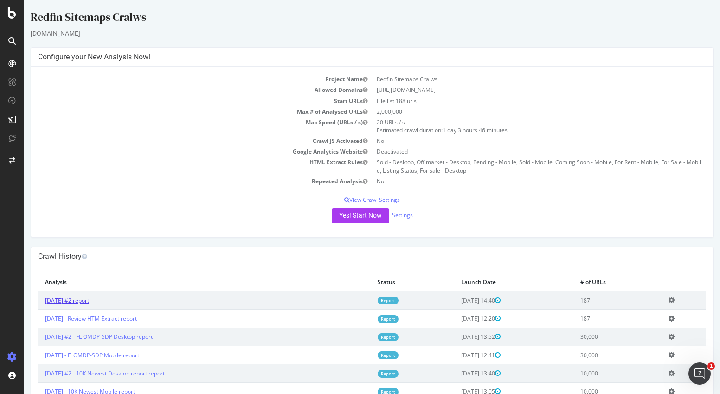
click at [84, 298] on link "[DATE] #2 report" at bounding box center [67, 301] width 44 height 8
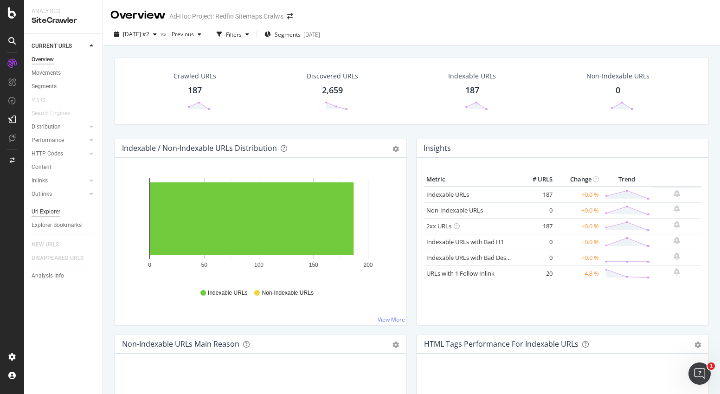
click at [48, 214] on div "Url Explorer" at bounding box center [46, 212] width 29 height 10
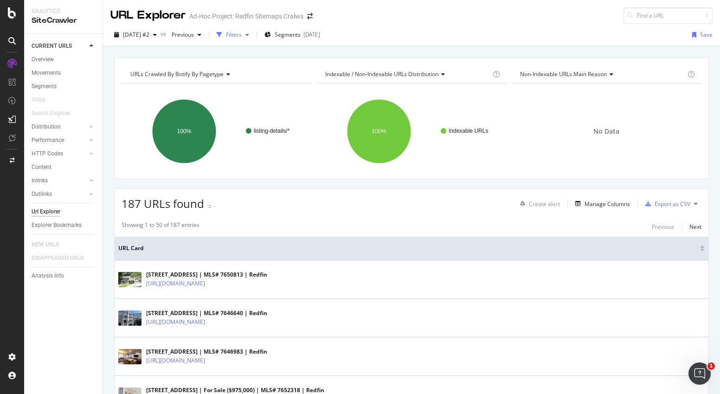
click at [242, 38] on div "Filters" at bounding box center [234, 35] width 16 height 8
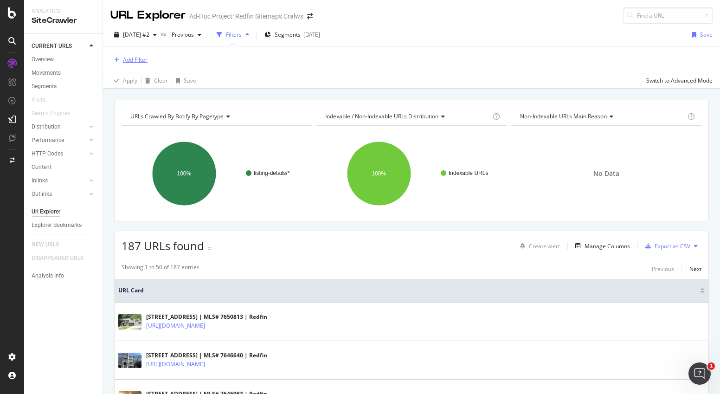
click at [142, 58] on div "Add Filter" at bounding box center [135, 60] width 25 height 8
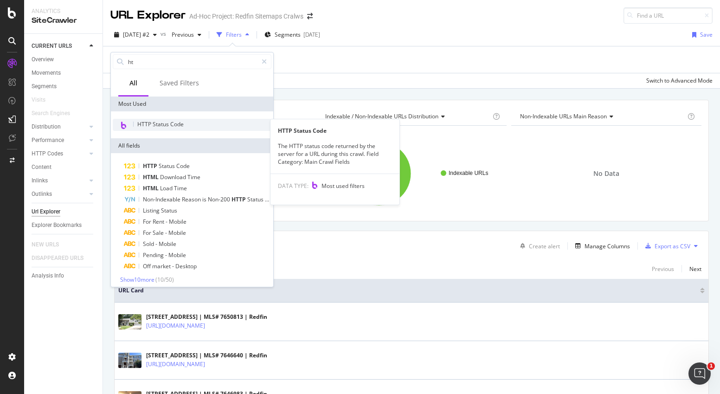
type input "ht"
click at [151, 123] on span "HTTP Status Code" at bounding box center [160, 124] width 46 height 8
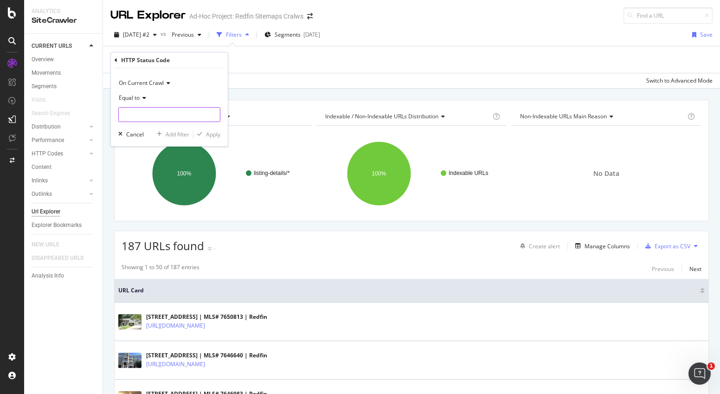
click at [163, 114] on input "number" at bounding box center [169, 114] width 102 height 15
click at [212, 116] on input "-1" at bounding box center [169, 114] width 102 height 15
click at [212, 116] on input "-2" at bounding box center [169, 114] width 102 height 15
click at [188, 116] on input "-2" at bounding box center [169, 114] width 102 height 15
drag, startPoint x: 188, startPoint y: 116, endPoint x: 119, endPoint y: 109, distance: 69.4
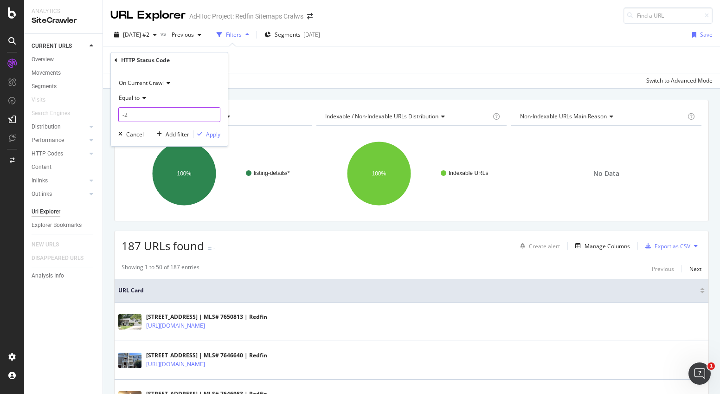
click at [119, 109] on input "-2" at bounding box center [169, 114] width 102 height 15
click at [210, 115] on input "-3" at bounding box center [169, 114] width 102 height 15
click at [210, 115] on input "-4" at bounding box center [169, 114] width 102 height 15
click at [210, 115] on input "-5" at bounding box center [169, 114] width 102 height 15
click at [210, 115] on input "-6" at bounding box center [169, 114] width 102 height 15
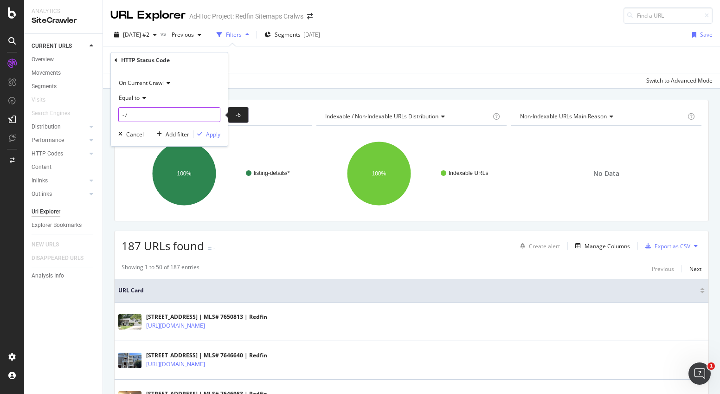
click at [210, 115] on input "-7" at bounding box center [169, 114] width 102 height 15
click at [212, 113] on input "-6" at bounding box center [169, 114] width 102 height 15
click at [212, 113] on input "-5" at bounding box center [169, 114] width 102 height 15
click at [212, 113] on input "-4" at bounding box center [169, 114] width 102 height 15
click at [212, 113] on input "-3" at bounding box center [169, 114] width 102 height 15
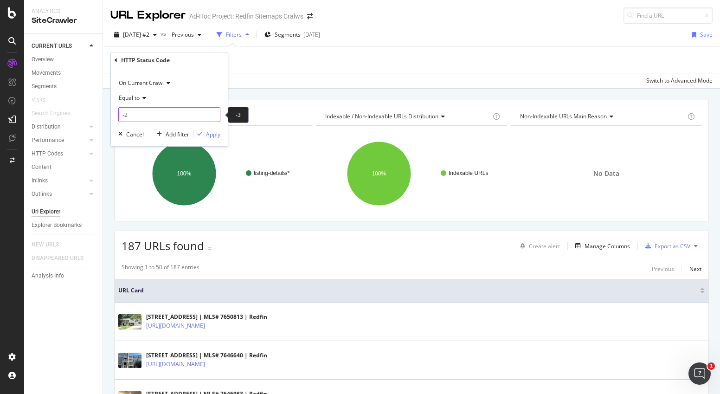
click at [212, 113] on input "-2" at bounding box center [169, 114] width 102 height 15
click at [212, 113] on input "-1" at bounding box center [169, 114] width 102 height 15
type input "0"
click at [212, 113] on input "0" at bounding box center [169, 114] width 102 height 15
click at [161, 119] on input "0" at bounding box center [169, 114] width 102 height 15
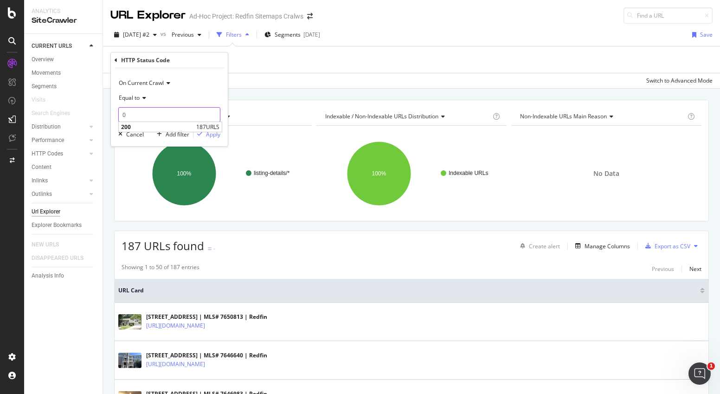
click at [161, 117] on input "0" at bounding box center [169, 114] width 102 height 15
click at [161, 116] on input "0" at bounding box center [169, 114] width 102 height 15
click at [139, 100] on span "Equal to" at bounding box center [129, 98] width 21 height 8
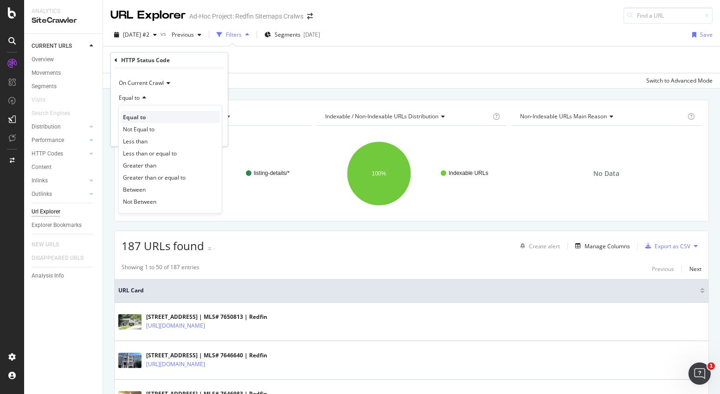
click at [150, 115] on div "Equal to" at bounding box center [170, 117] width 99 height 12
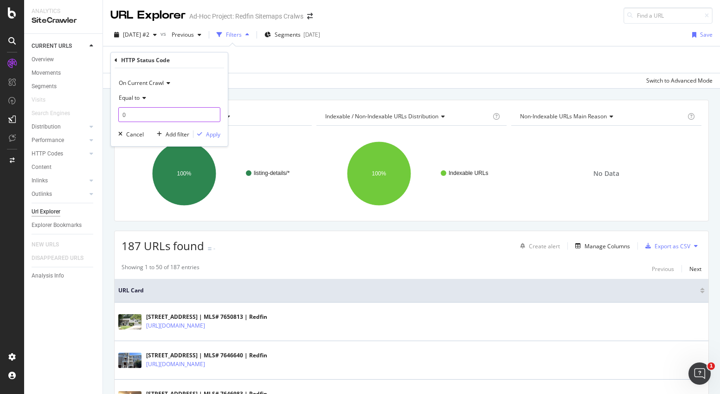
click at [160, 112] on input "0" at bounding box center [169, 114] width 102 height 15
click at [174, 60] on div "HTTP Status Code" at bounding box center [170, 60] width 110 height 16
click at [117, 61] on div "HTTP Status Code" at bounding box center [170, 60] width 110 height 16
click at [116, 58] on icon at bounding box center [116, 61] width 3 height 6
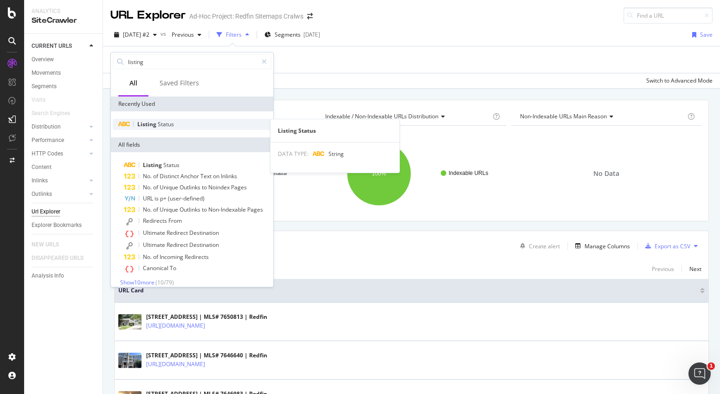
type input "listing"
click at [158, 126] on span "Status" at bounding box center [166, 124] width 16 height 8
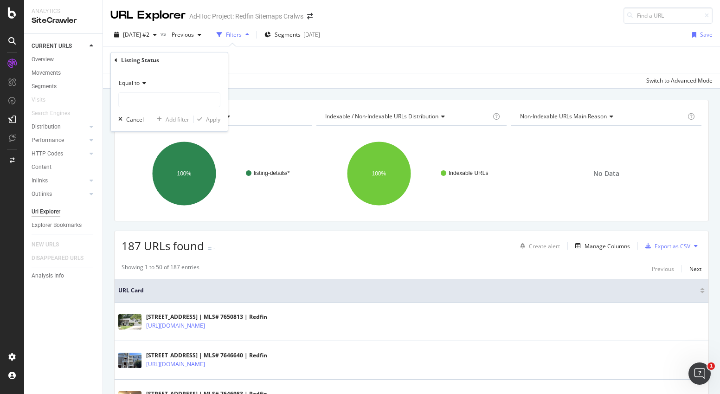
click at [145, 85] on icon at bounding box center [143, 83] width 6 height 6
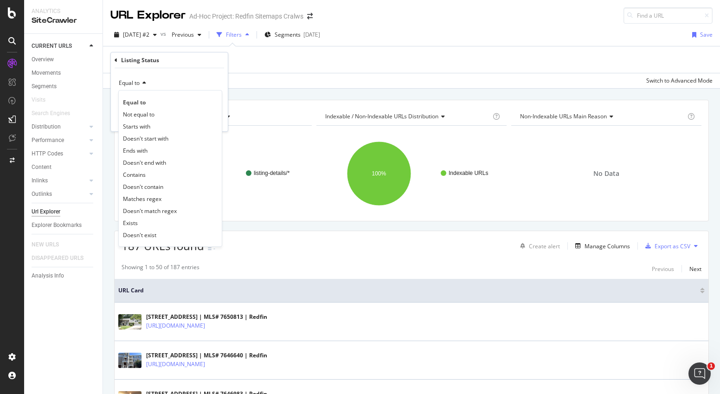
click at [145, 85] on icon at bounding box center [143, 83] width 6 height 6
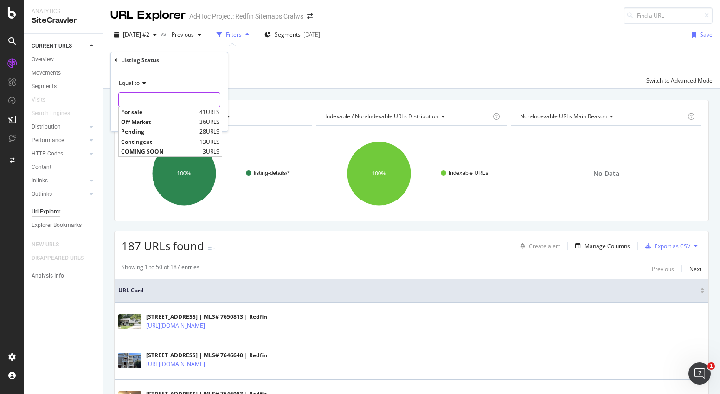
click at [152, 102] on input "text" at bounding box center [169, 99] width 101 height 15
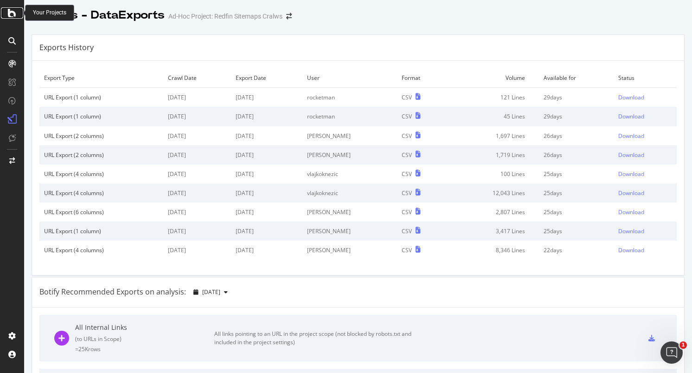
click at [11, 14] on icon at bounding box center [12, 12] width 8 height 11
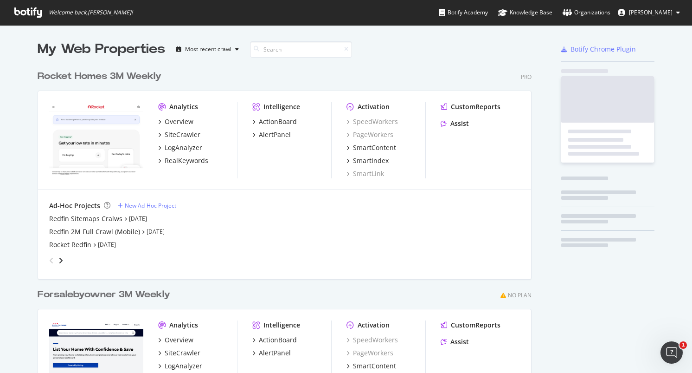
scroll to position [366, 678]
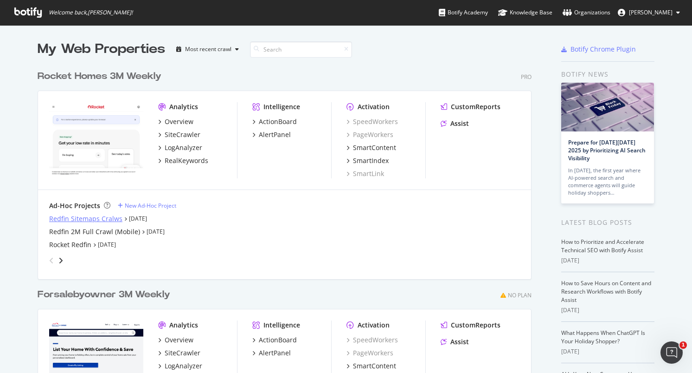
click at [71, 215] on div "Redfin Sitemaps Cralws" at bounding box center [85, 218] width 73 height 9
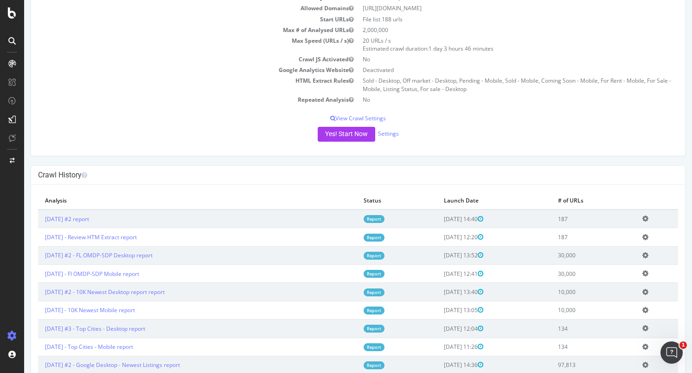
scroll to position [83, 0]
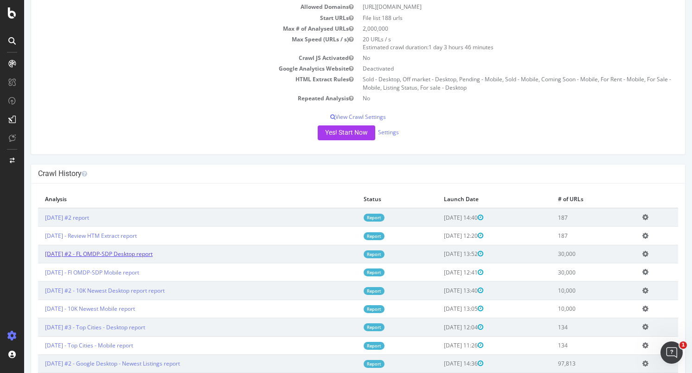
click at [124, 256] on link "[DATE] #2 - FL OMDP-SDP Desktop report" at bounding box center [99, 254] width 108 height 8
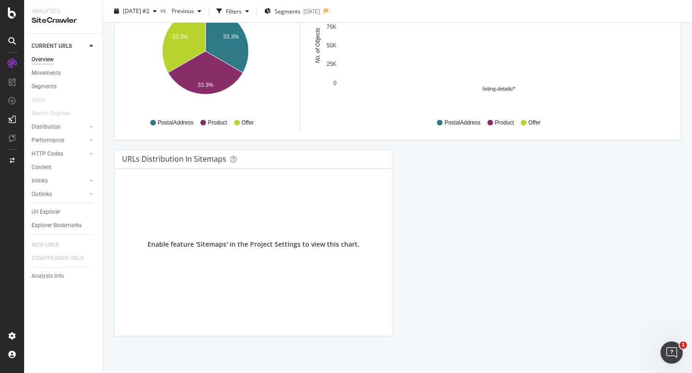
scroll to position [974, 0]
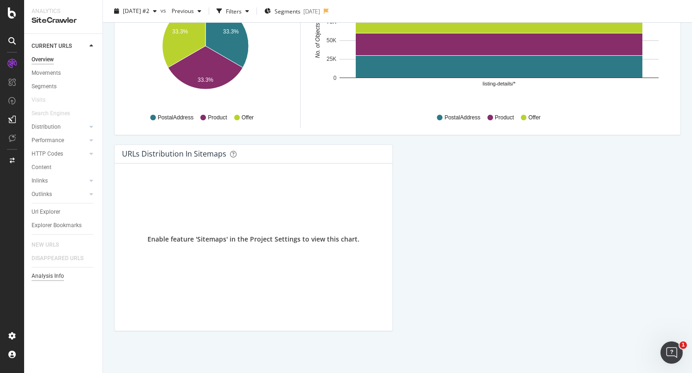
click at [52, 275] on div "Analysis Info" at bounding box center [48, 276] width 32 height 10
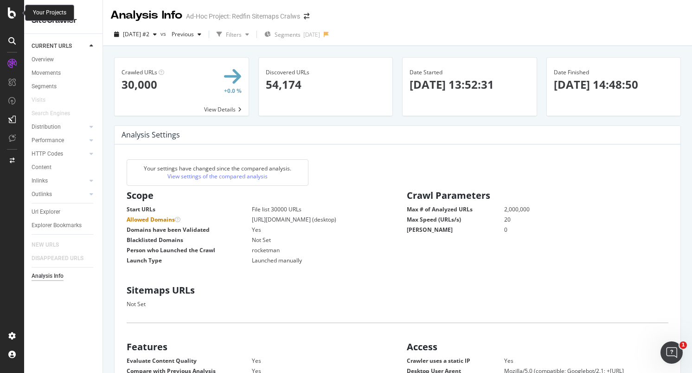
click at [12, 14] on icon at bounding box center [12, 12] width 8 height 11
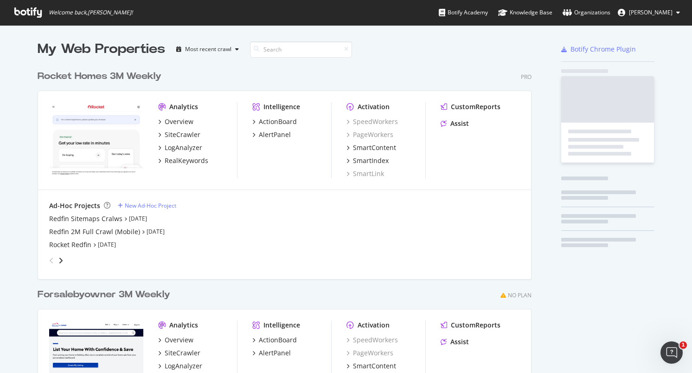
scroll to position [366, 678]
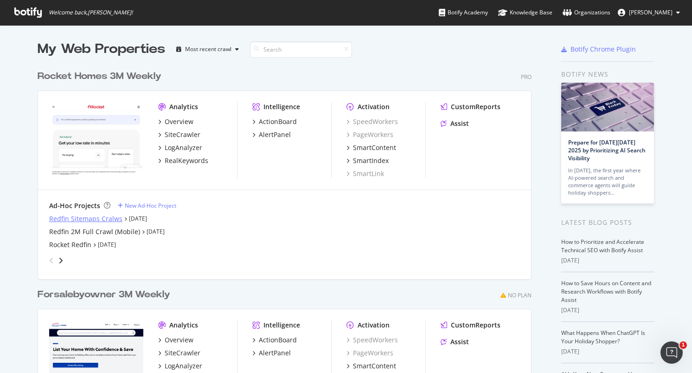
click at [50, 216] on div "Redfin Sitemaps Cralws" at bounding box center [85, 218] width 73 height 9
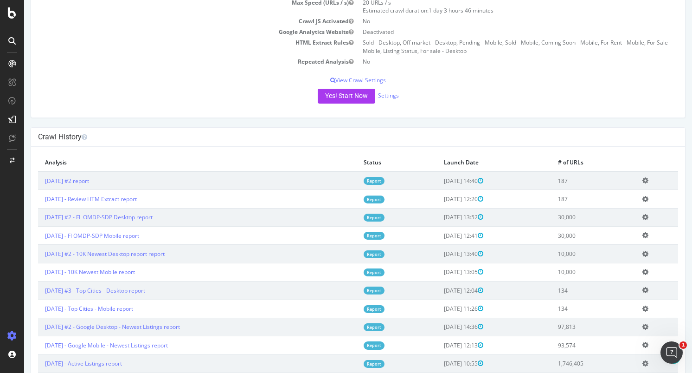
scroll to position [105, 0]
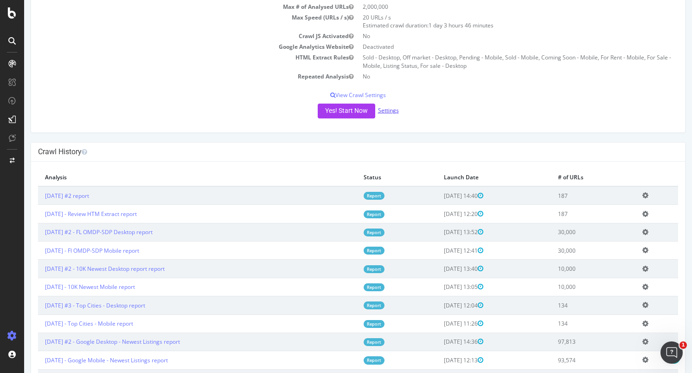
click at [383, 111] on link "Settings" at bounding box center [388, 110] width 21 height 8
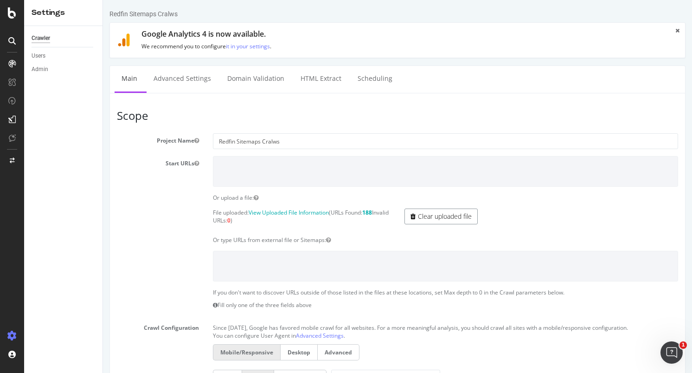
click at [417, 218] on link "Clear uploaded file" at bounding box center [441, 216] width 73 height 16
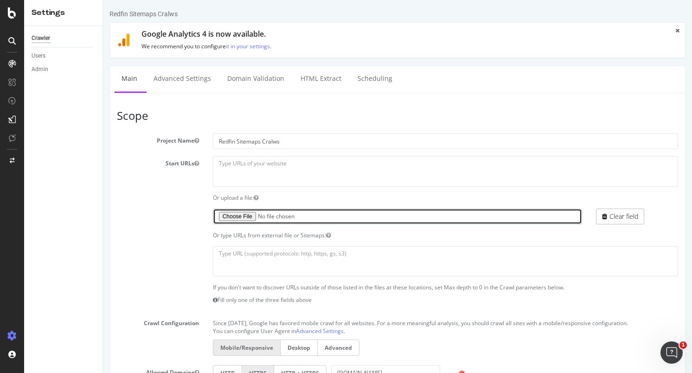
click at [246, 216] on input "file" at bounding box center [398, 216] width 370 height 16
type input "C:\fakepath\redfin_omdp_sdp_fl_urls.txt"
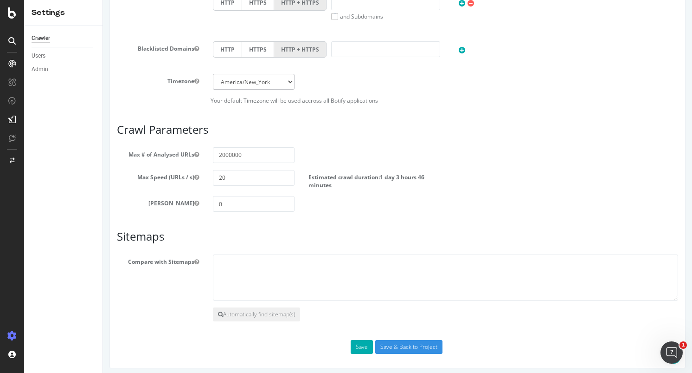
scroll to position [415, 0]
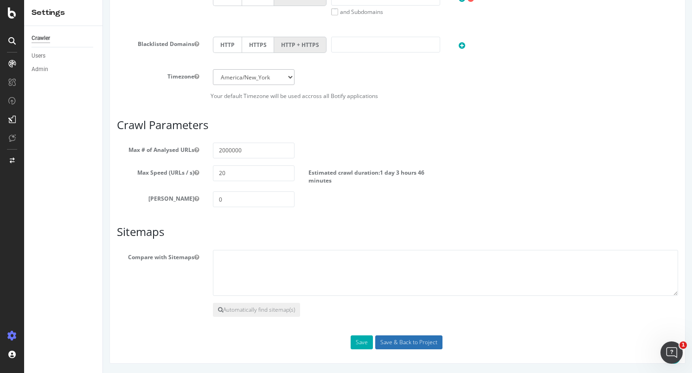
click at [408, 344] on input "Save & Back to Project" at bounding box center [408, 342] width 67 height 14
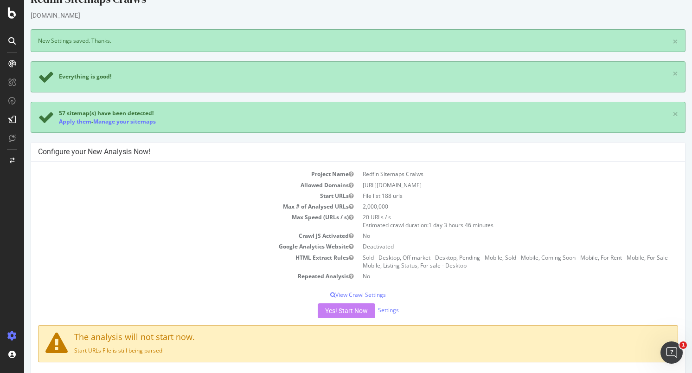
scroll to position [23, 0]
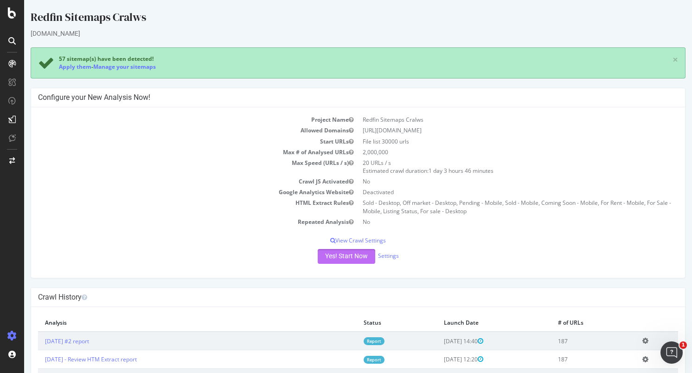
click at [331, 258] on button "Yes! Start Now" at bounding box center [347, 256] width 58 height 15
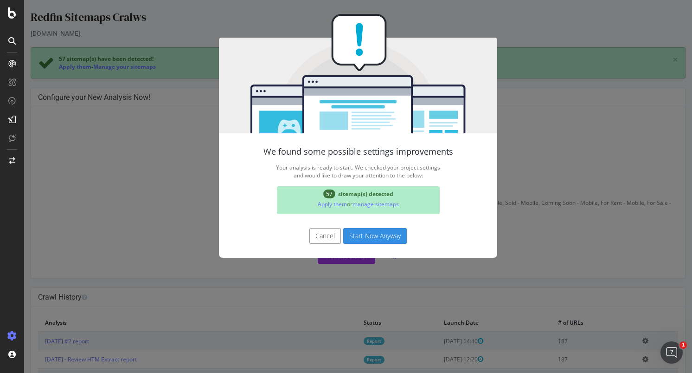
click at [363, 232] on button "Start Now Anyway" at bounding box center [375, 236] width 64 height 16
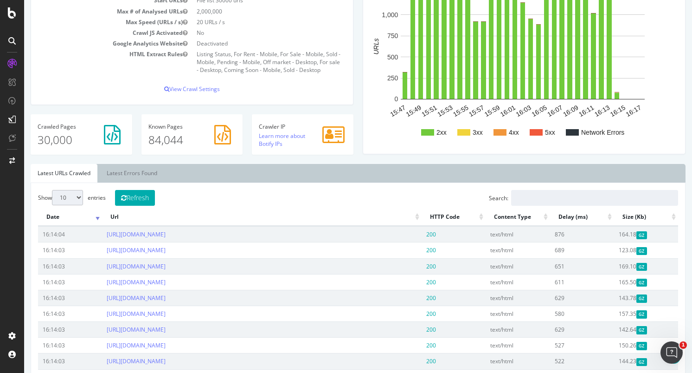
scroll to position [158, 0]
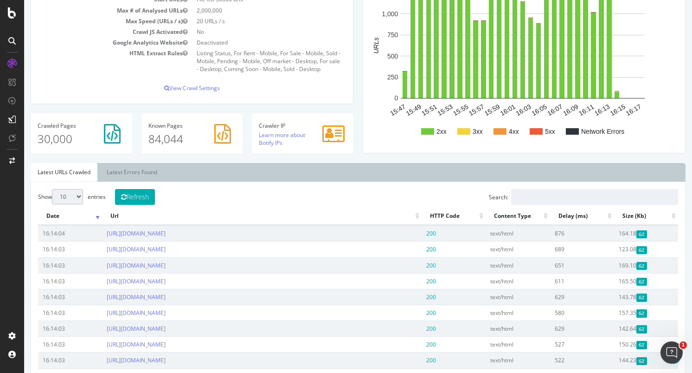
click at [445, 216] on th "HTTP Code" at bounding box center [454, 216] width 64 height 18
click at [479, 214] on th "HTTP Code" at bounding box center [454, 216] width 64 height 18
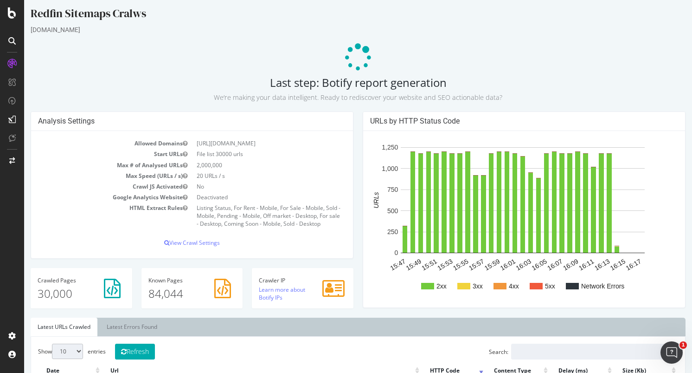
scroll to position [0, 0]
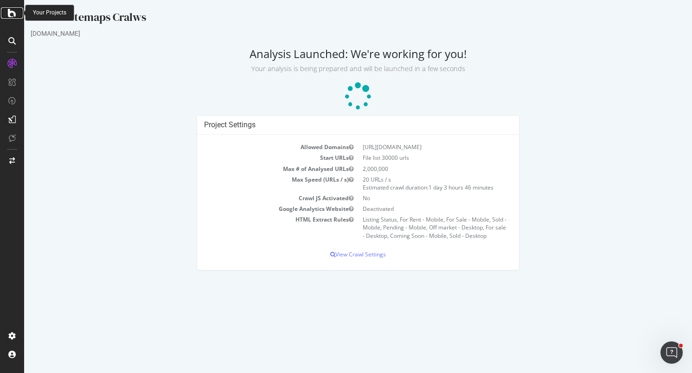
click at [11, 17] on icon at bounding box center [12, 12] width 8 height 11
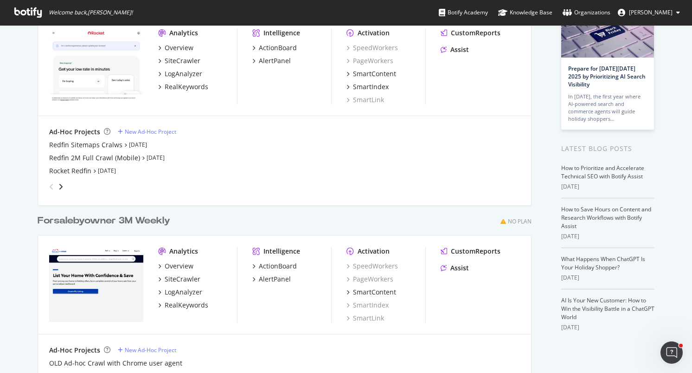
scroll to position [75, 0]
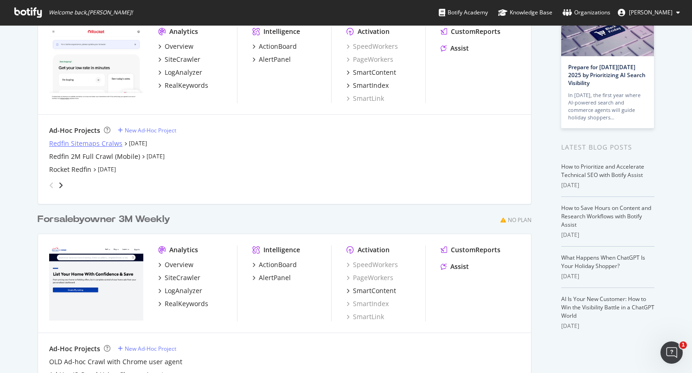
click at [80, 141] on div "Redfin Sitemaps Cralws" at bounding box center [85, 143] width 73 height 9
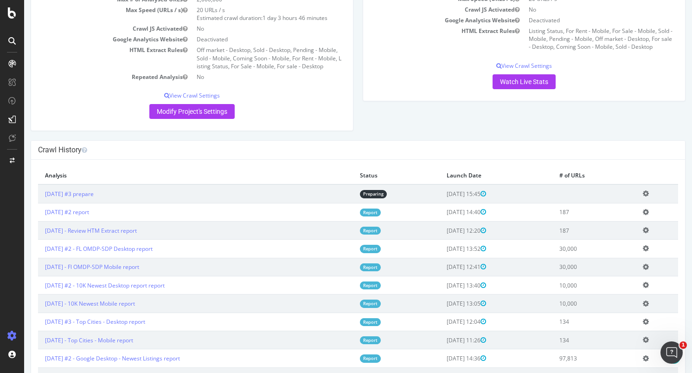
scroll to position [122, 0]
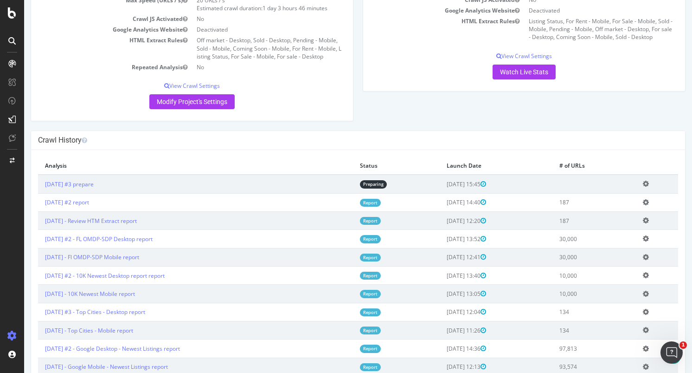
drag, startPoint x: 187, startPoint y: 258, endPoint x: 40, endPoint y: 257, distance: 147.1
click at [40, 257] on td "[DATE] - Fl OMDP-SDP Mobile report" at bounding box center [195, 257] width 315 height 18
copy link "[DATE] - Fl OMDP-SDP Mobile report"
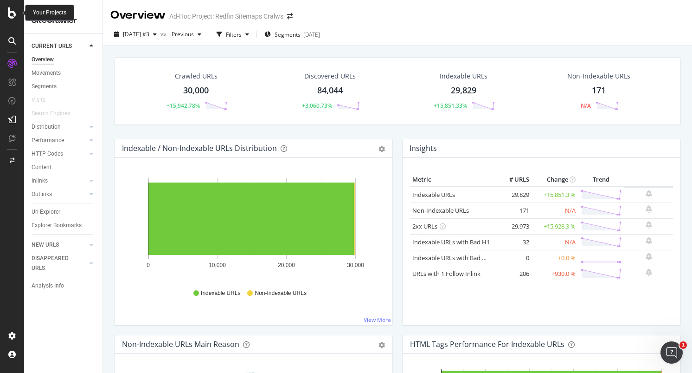
click at [15, 17] on icon at bounding box center [12, 12] width 8 height 11
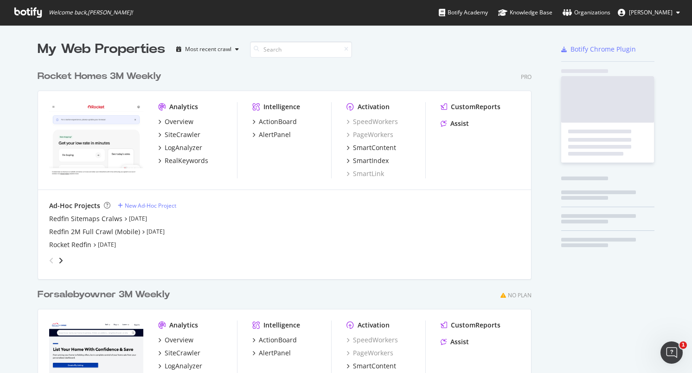
scroll to position [366, 678]
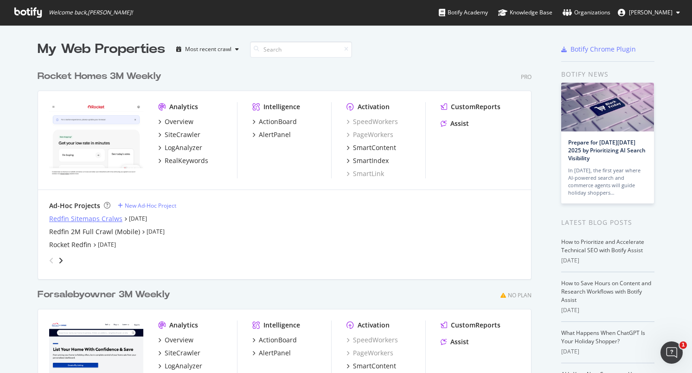
click at [58, 219] on div "Redfin Sitemaps Cralws" at bounding box center [85, 218] width 73 height 9
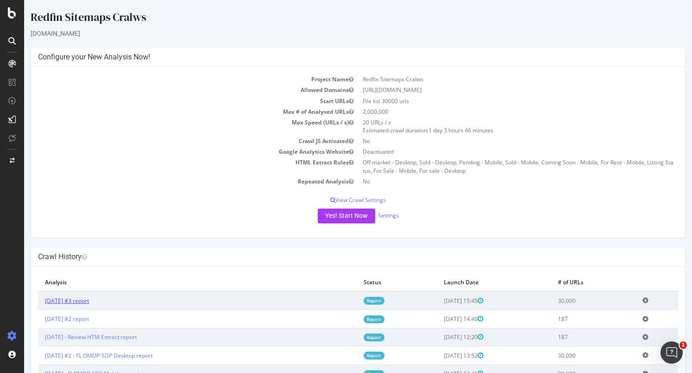
click at [72, 303] on link "2025 Sep. 19th #3 report" at bounding box center [67, 301] width 44 height 8
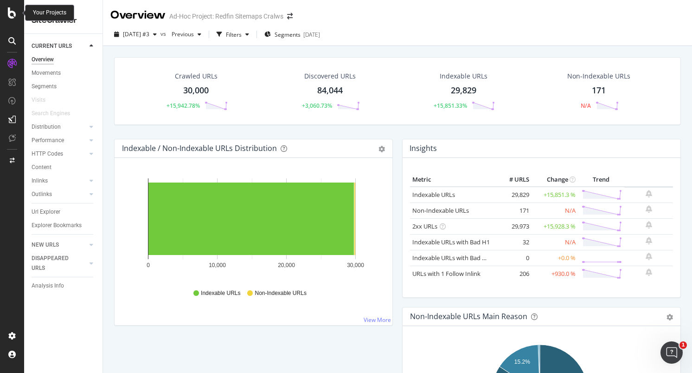
click at [13, 15] on icon at bounding box center [12, 12] width 8 height 11
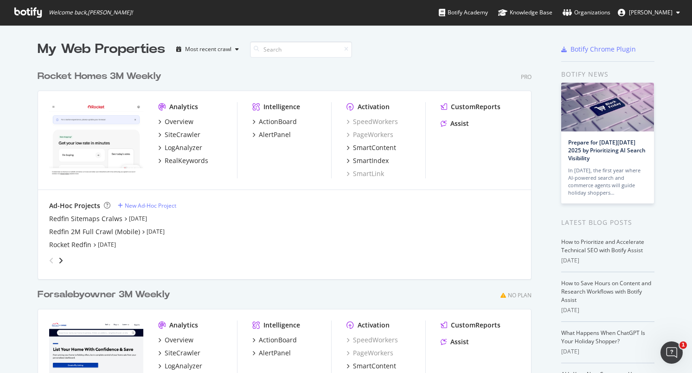
scroll to position [366, 678]
click at [52, 216] on div "Redfin Sitemaps Cralws" at bounding box center [85, 218] width 73 height 9
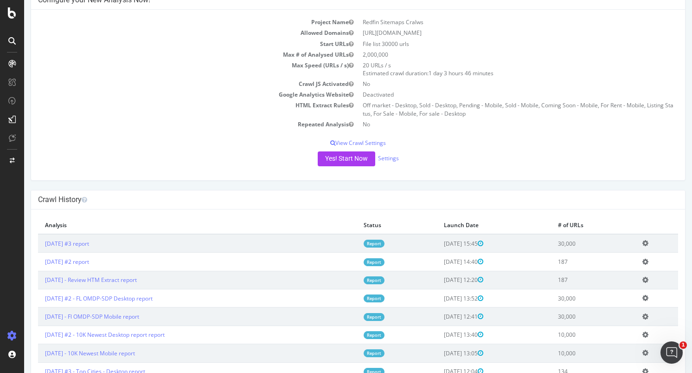
scroll to position [58, 0]
drag, startPoint x: 181, startPoint y: 319, endPoint x: 38, endPoint y: 315, distance: 142.5
click at [38, 315] on td "2025 Sep. 17th - Fl OMDP-SDP Mobile report" at bounding box center [197, 316] width 319 height 18
copy link "2025 Sep. 17th - Fl OMDP-SDP Mobile report"
click at [645, 242] on icon at bounding box center [646, 242] width 6 height 7
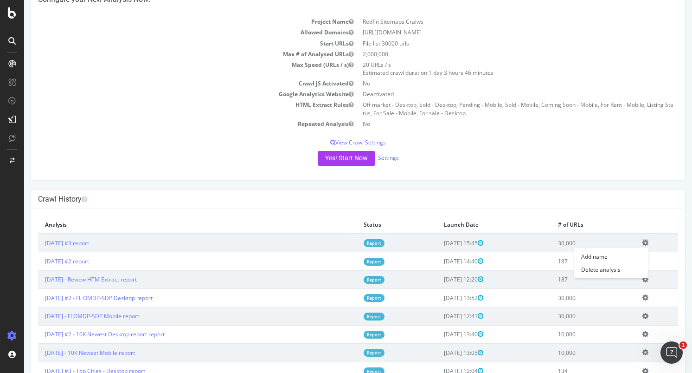
click at [646, 242] on icon at bounding box center [646, 242] width 6 height 7
click at [645, 242] on icon at bounding box center [646, 242] width 6 height 7
click at [615, 258] on link "Add name" at bounding box center [611, 256] width 74 height 13
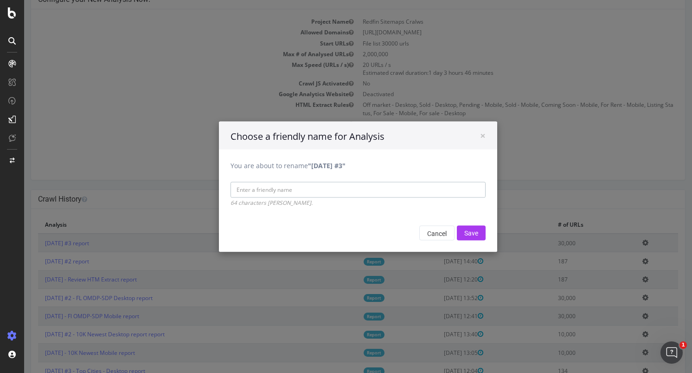
paste input "2025 Sep. 17th - Fl OMDP-SDP Mobile report"
drag, startPoint x: 276, startPoint y: 190, endPoint x: 223, endPoint y: 188, distance: 52.5
click at [223, 188] on div "You are about to rename "2025 Sep. 19th #3" 2025 Sep. 17th - Fl OMDP-SDP Mobile…" at bounding box center [358, 178] width 278 height 58
type input "Fl OMDP-SDP Mobile report"
click at [472, 234] on input "Save" at bounding box center [471, 232] width 29 height 15
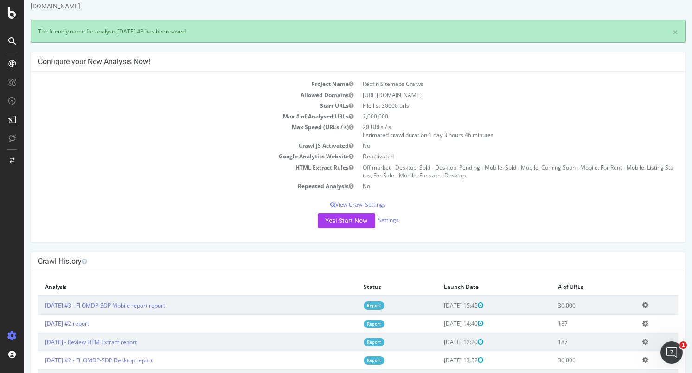
scroll to position [47, 0]
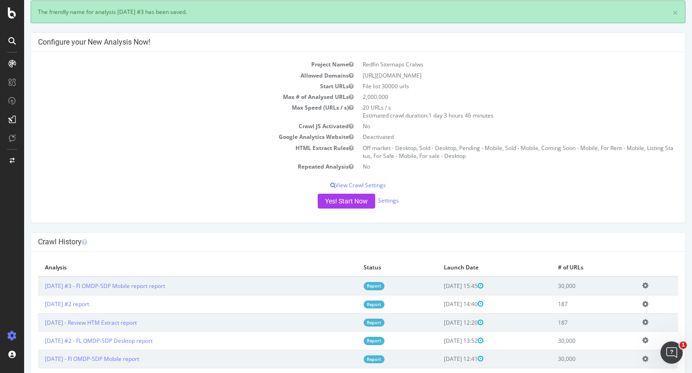
drag, startPoint x: 219, startPoint y: 288, endPoint x: 43, endPoint y: 284, distance: 176.9
click at [43, 284] on td "2025 Sep. 19th #3 - Fl OMDP-SDP Mobile report report" at bounding box center [197, 285] width 319 height 19
copy link "2025 Sep. 19th #3 - Fl OMDP-SDP Mobile report report"
drag, startPoint x: 193, startPoint y: 323, endPoint x: 40, endPoint y: 320, distance: 153.2
click at [40, 320] on td "2025 Sep. 19th - Review HTM Extract report" at bounding box center [197, 322] width 319 height 18
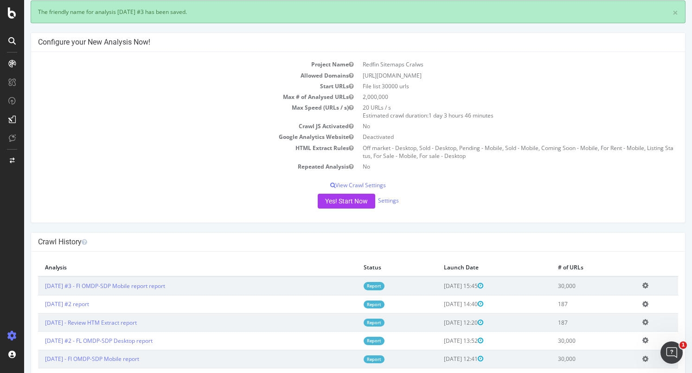
copy link "2025 Sep. 19th - Review HTM Extract report"
click at [643, 303] on icon at bounding box center [646, 303] width 6 height 7
click at [613, 319] on link "Add name" at bounding box center [611, 317] width 74 height 13
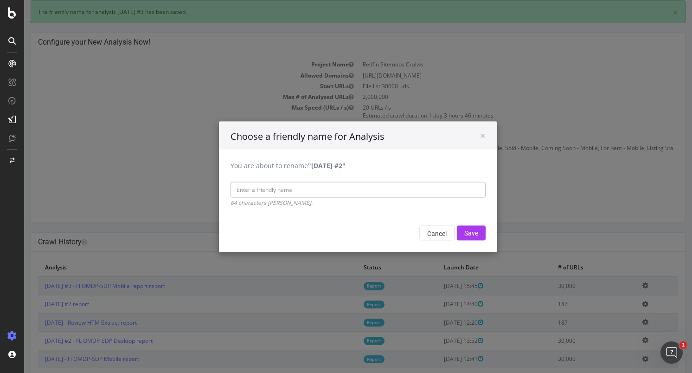
paste input "2025 Sep. 19th - Review HTM Extract report"
drag, startPoint x: 274, startPoint y: 189, endPoint x: 195, endPoint y: 181, distance: 79.7
click at [195, 181] on div "× Choose a friendly name for Analysis You are about to rename "2025 Sep. 19th #…" at bounding box center [358, 186] width 668 height 373
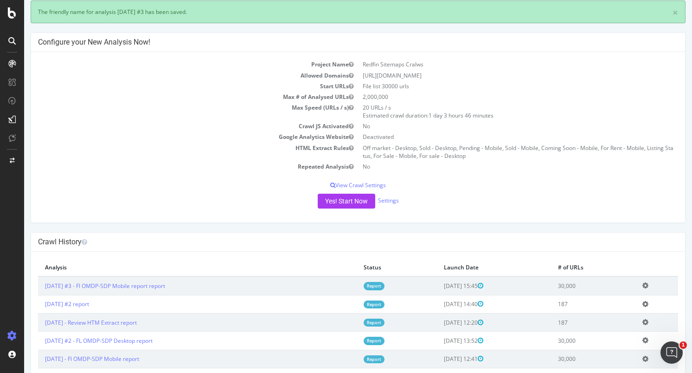
click at [643, 304] on icon at bounding box center [646, 303] width 6 height 7
click at [613, 322] on link "Add name" at bounding box center [611, 317] width 74 height 13
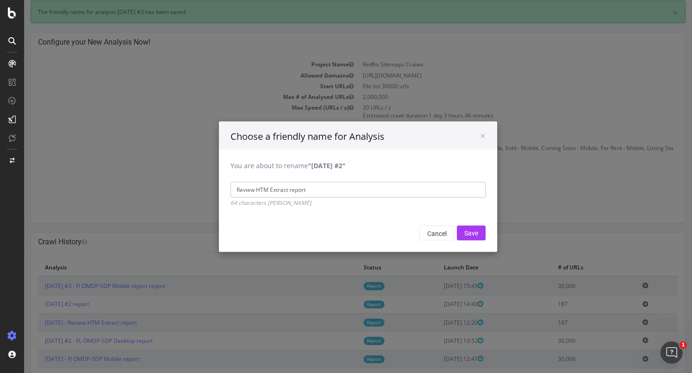
click at [309, 191] on input "Review HTM Extract report" at bounding box center [358, 189] width 255 height 16
type input "Review HTM Extract report - Improvements"
click at [461, 232] on input "Save" at bounding box center [471, 232] width 29 height 15
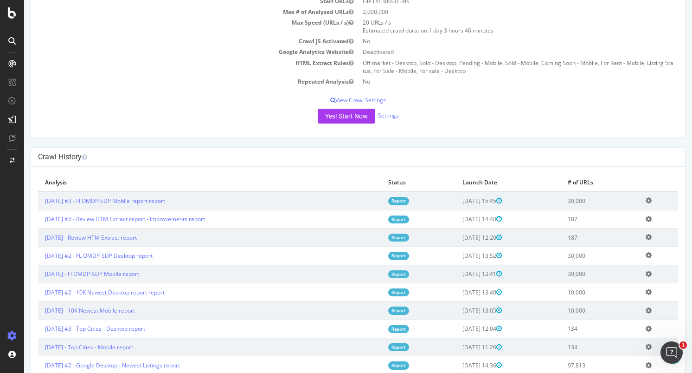
scroll to position [132, 0]
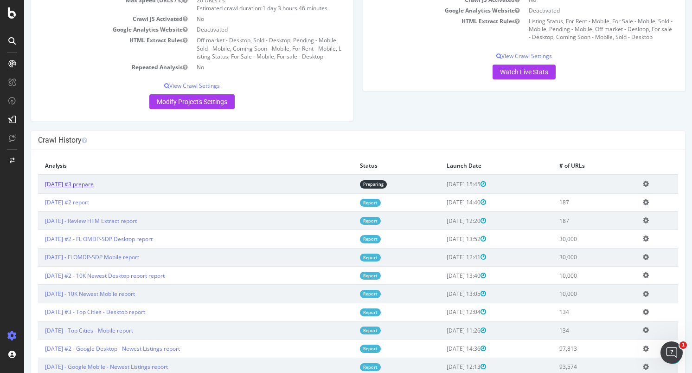
click at [94, 181] on link "2025 Sep. 19th #3 prepare" at bounding box center [69, 184] width 49 height 8
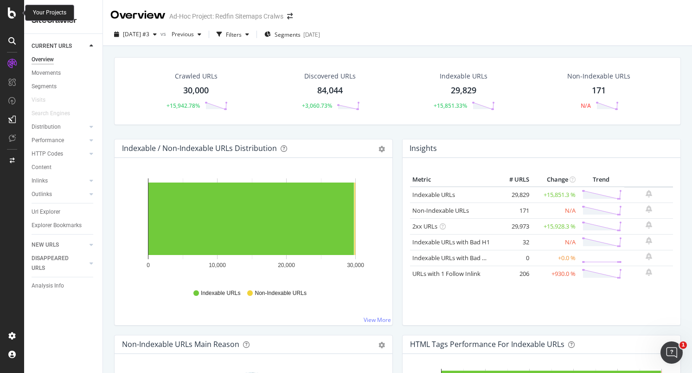
click at [14, 15] on icon at bounding box center [12, 12] width 8 height 11
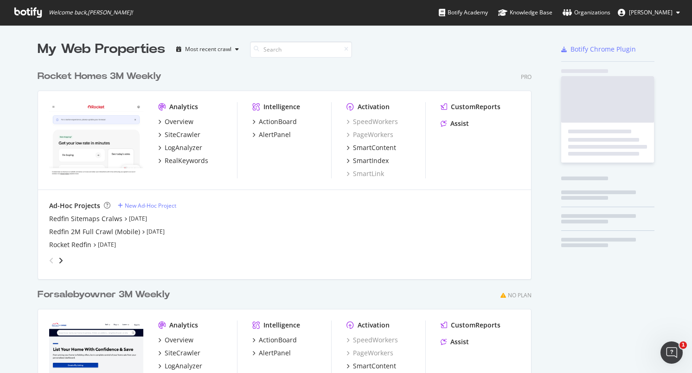
scroll to position [366, 678]
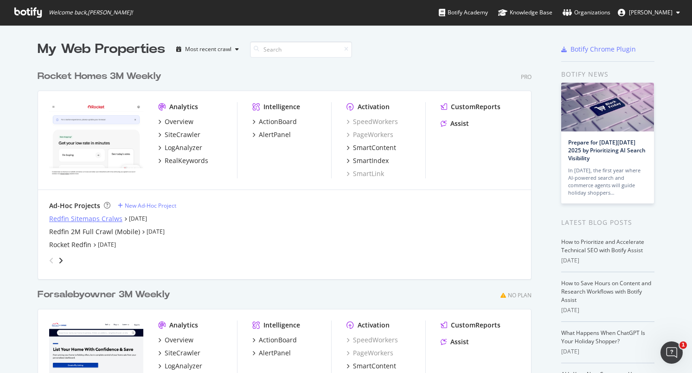
click at [72, 214] on div "Redfin Sitemaps Cralws" at bounding box center [85, 218] width 73 height 9
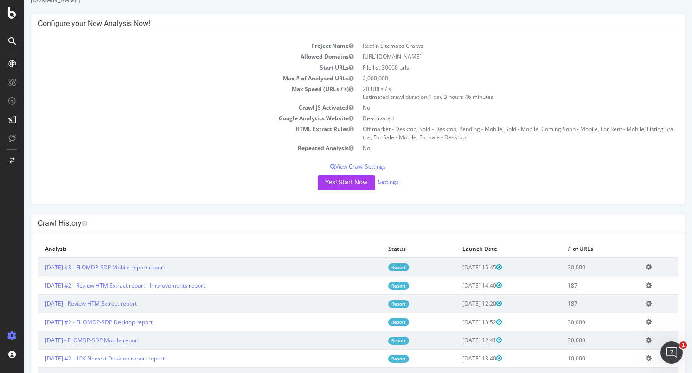
scroll to position [75, 0]
